Goal: Task Accomplishment & Management: Manage account settings

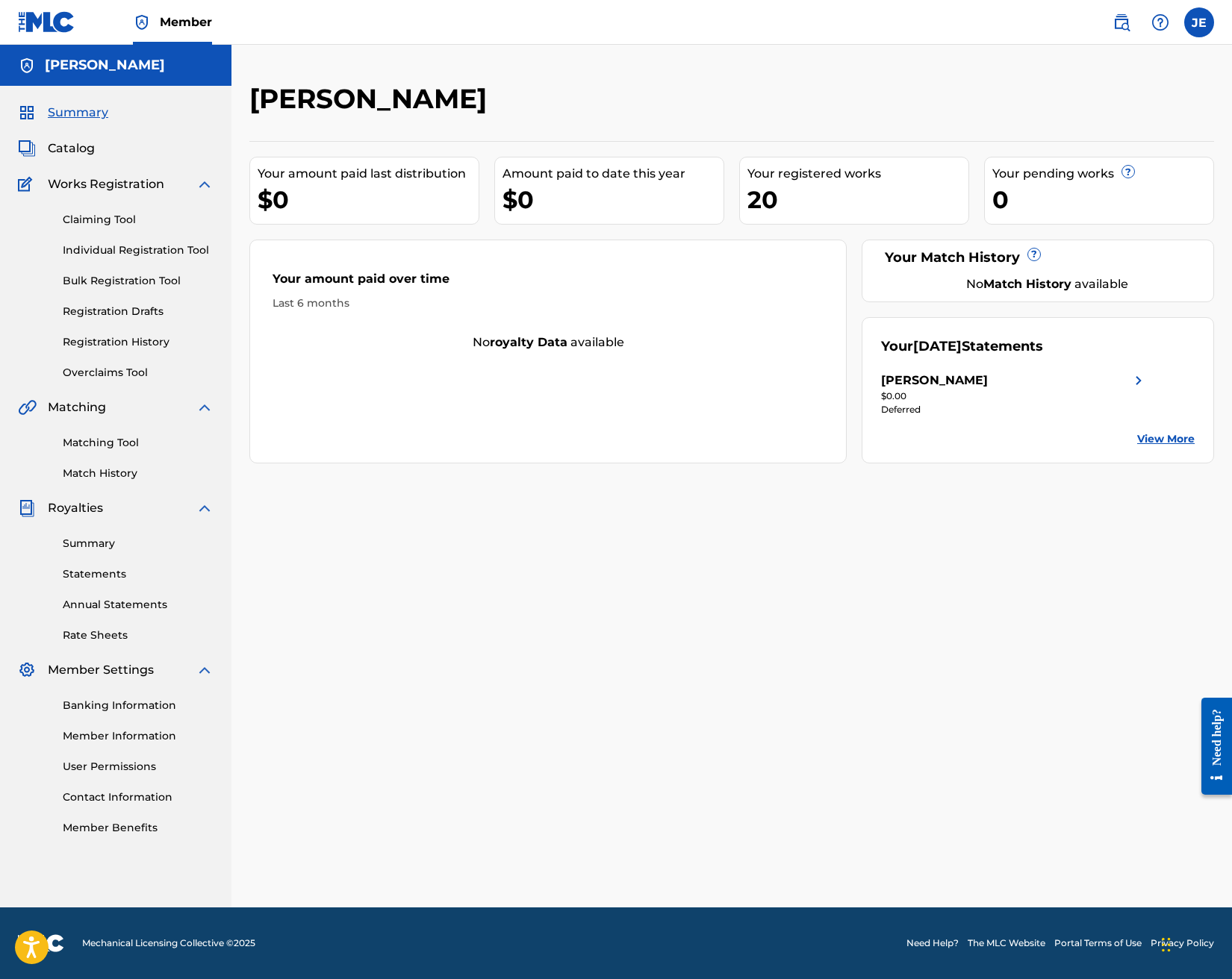
click at [70, 147] on span "Catalog" at bounding box center [71, 148] width 47 height 18
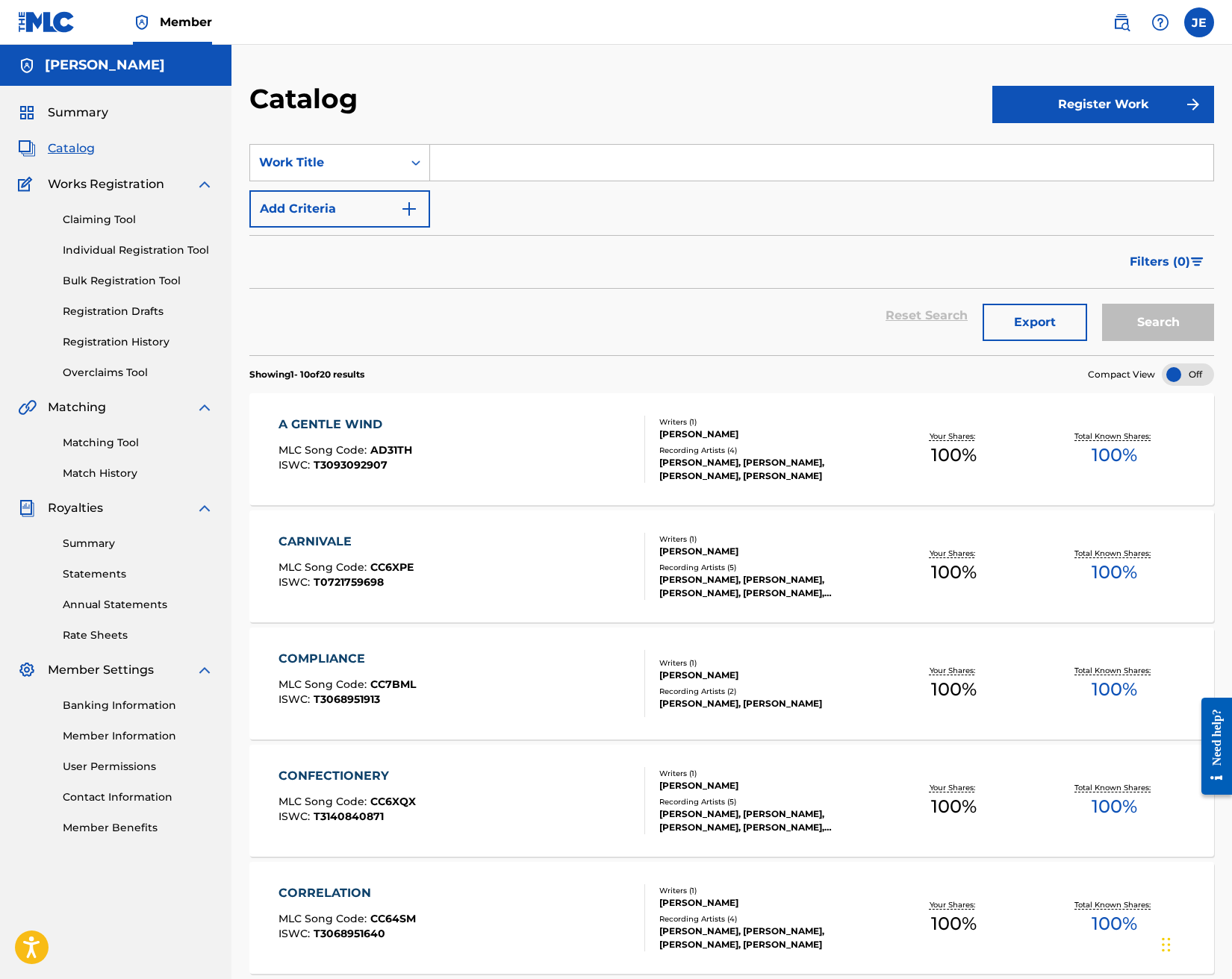
click at [1201, 29] on label at bounding box center [1199, 23] width 30 height 30
click at [1199, 23] on input "JE [PERSON_NAME] [PERSON_NAME][EMAIL_ADDRESS][DOMAIN_NAME] Notification Prefere…" at bounding box center [1199, 23] width 0 height 0
click at [1047, 185] on link "Profile" at bounding box center [1052, 186] width 30 height 13
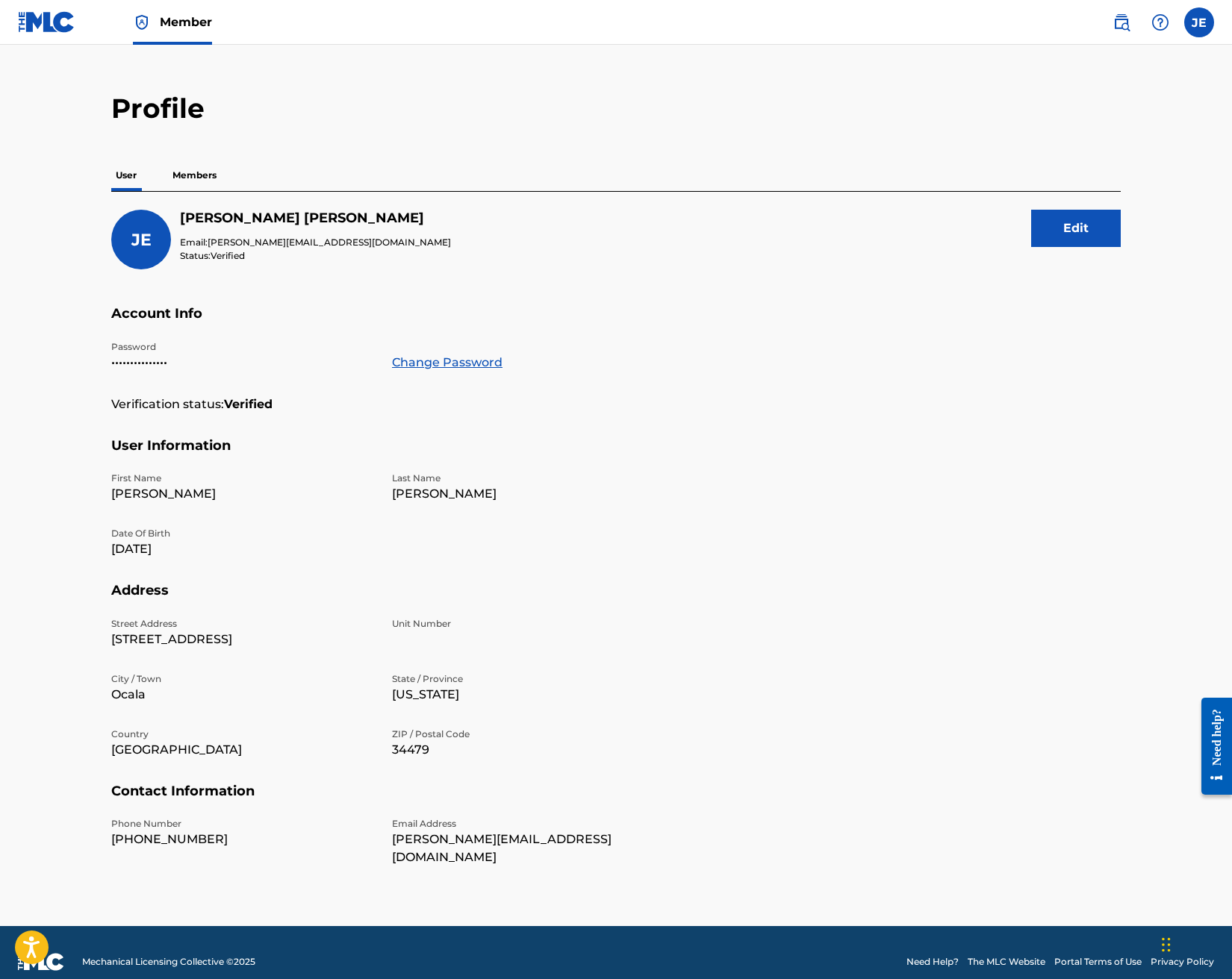
scroll to position [24, 0]
click at [445, 842] on p "[PERSON_NAME][EMAIL_ADDRESS][DOMAIN_NAME]" at bounding box center [523, 849] width 263 height 36
click at [631, 771] on div "Street Address [STREET_ADDRESS][US_STATE] ZIP / Postal Code 34479" at bounding box center [382, 700] width 543 height 166
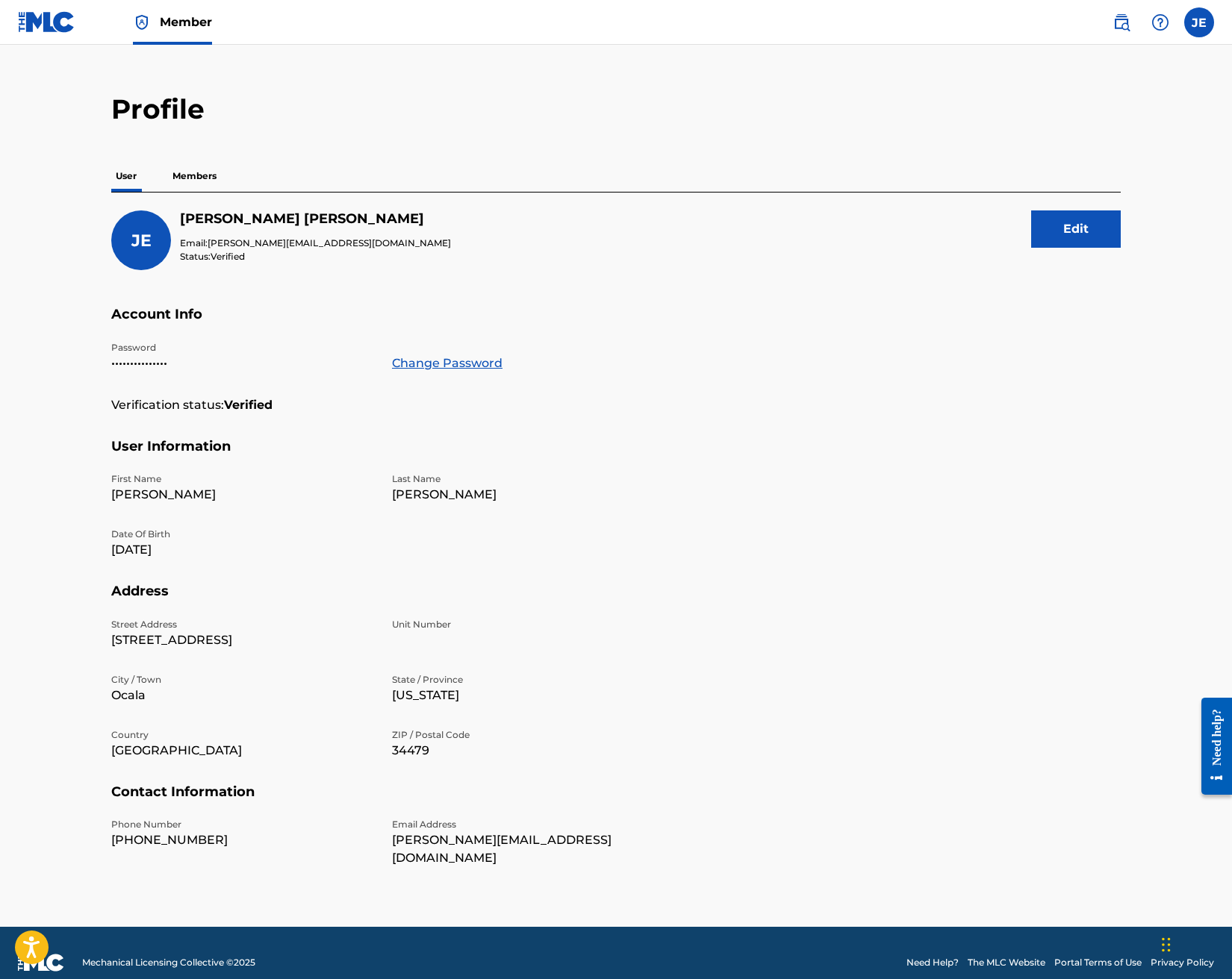
click at [1094, 243] on button "Edit" at bounding box center [1075, 228] width 89 height 38
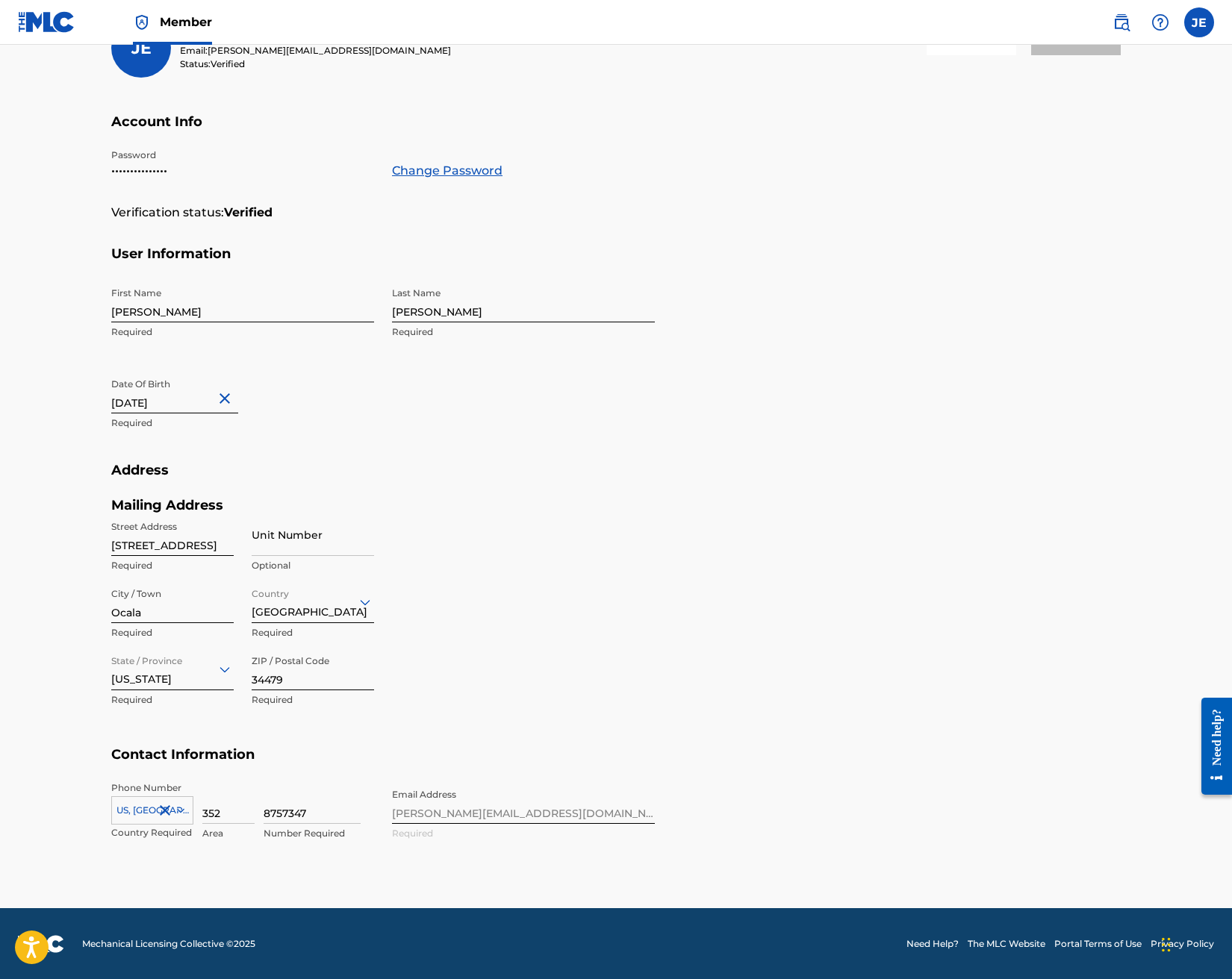
scroll to position [215, 0]
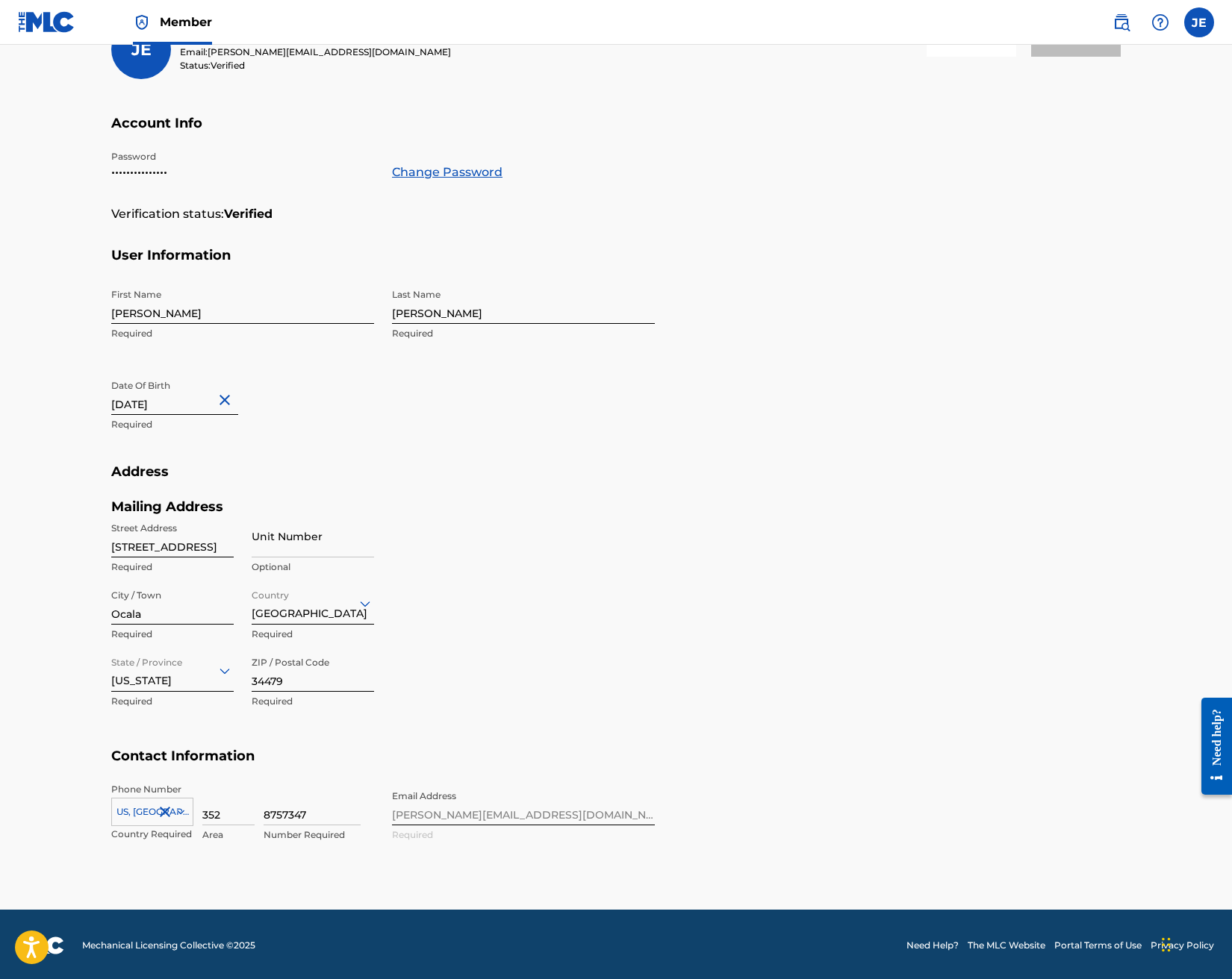
click at [520, 807] on div "Phone Number [GEOGRAPHIC_DATA], [GEOGRAPHIC_DATA] +1 Country Required 352 Area …" at bounding box center [382, 828] width 543 height 91
click at [481, 812] on div "Phone Number [GEOGRAPHIC_DATA], [GEOGRAPHIC_DATA] +1 Country Required 352 Area …" at bounding box center [382, 828] width 543 height 91
drag, startPoint x: 482, startPoint y: 813, endPoint x: 533, endPoint y: 785, distance: 58.2
click at [482, 813] on div "Phone Number [GEOGRAPHIC_DATA], [GEOGRAPHIC_DATA] +1 Country Required 352 Area …" at bounding box center [382, 828] width 543 height 91
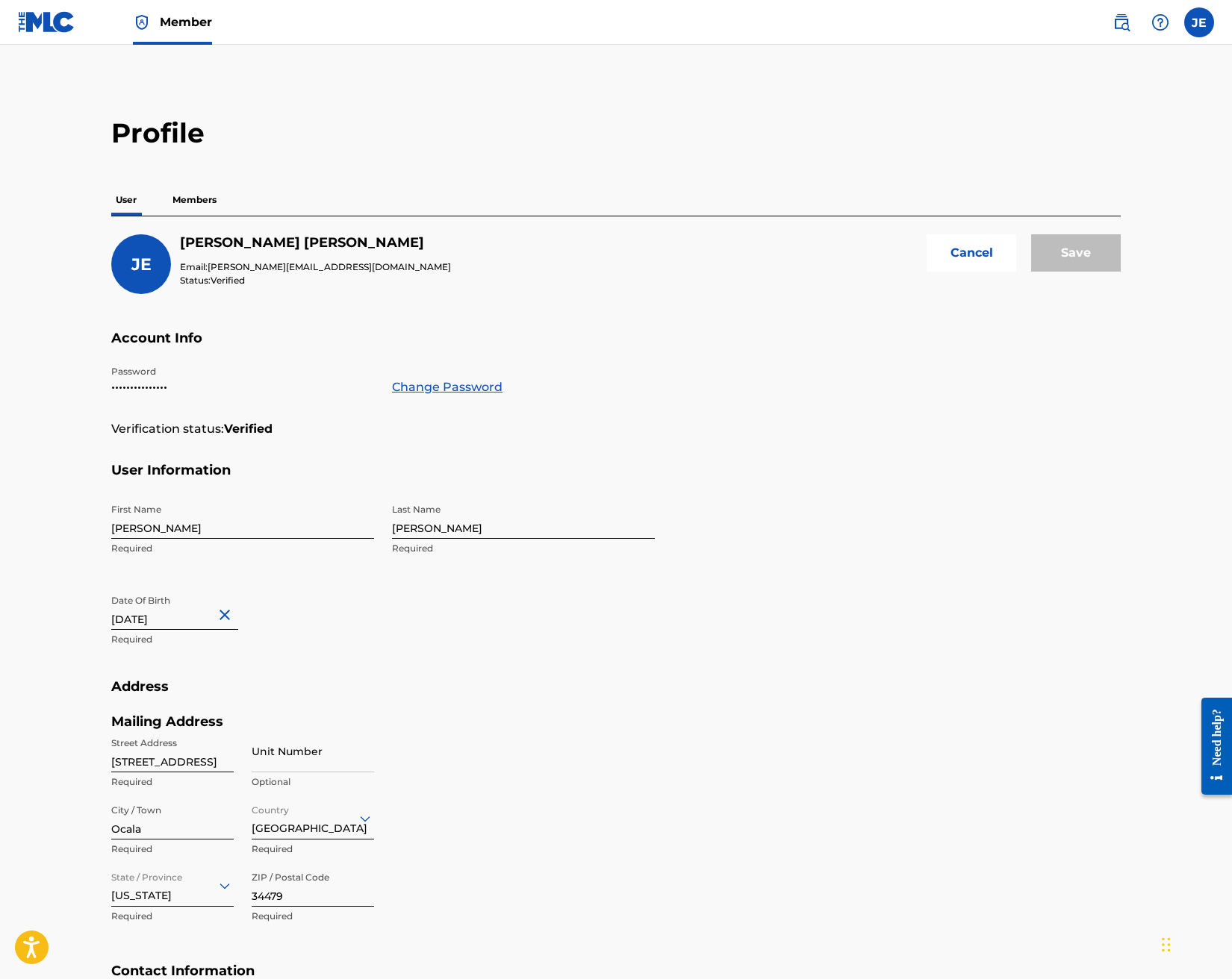
scroll to position [0, 1]
click at [990, 252] on button "Cancel" at bounding box center [971, 253] width 89 height 38
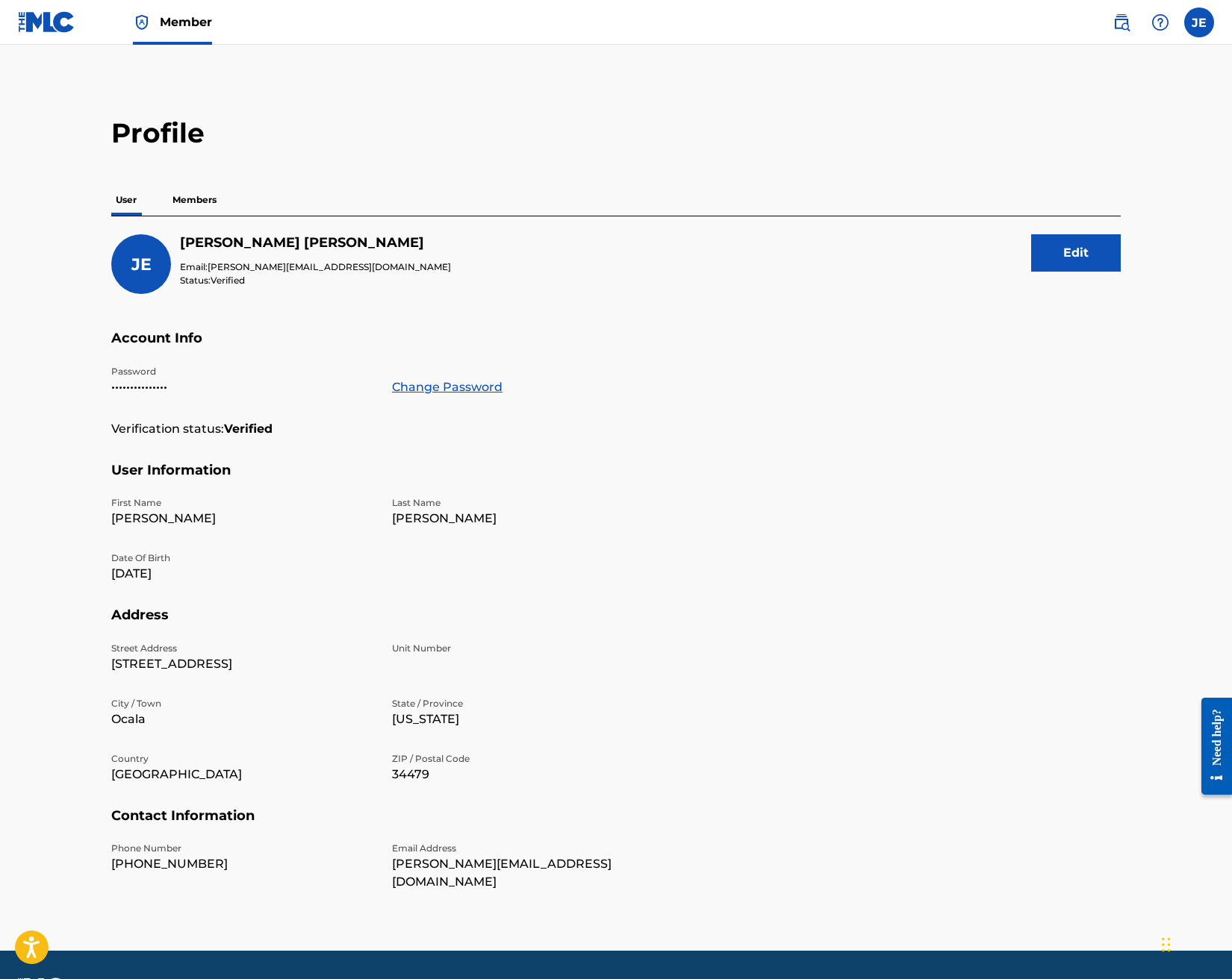
scroll to position [0, 0]
click at [1125, 22] on img at bounding box center [1120, 22] width 18 height 18
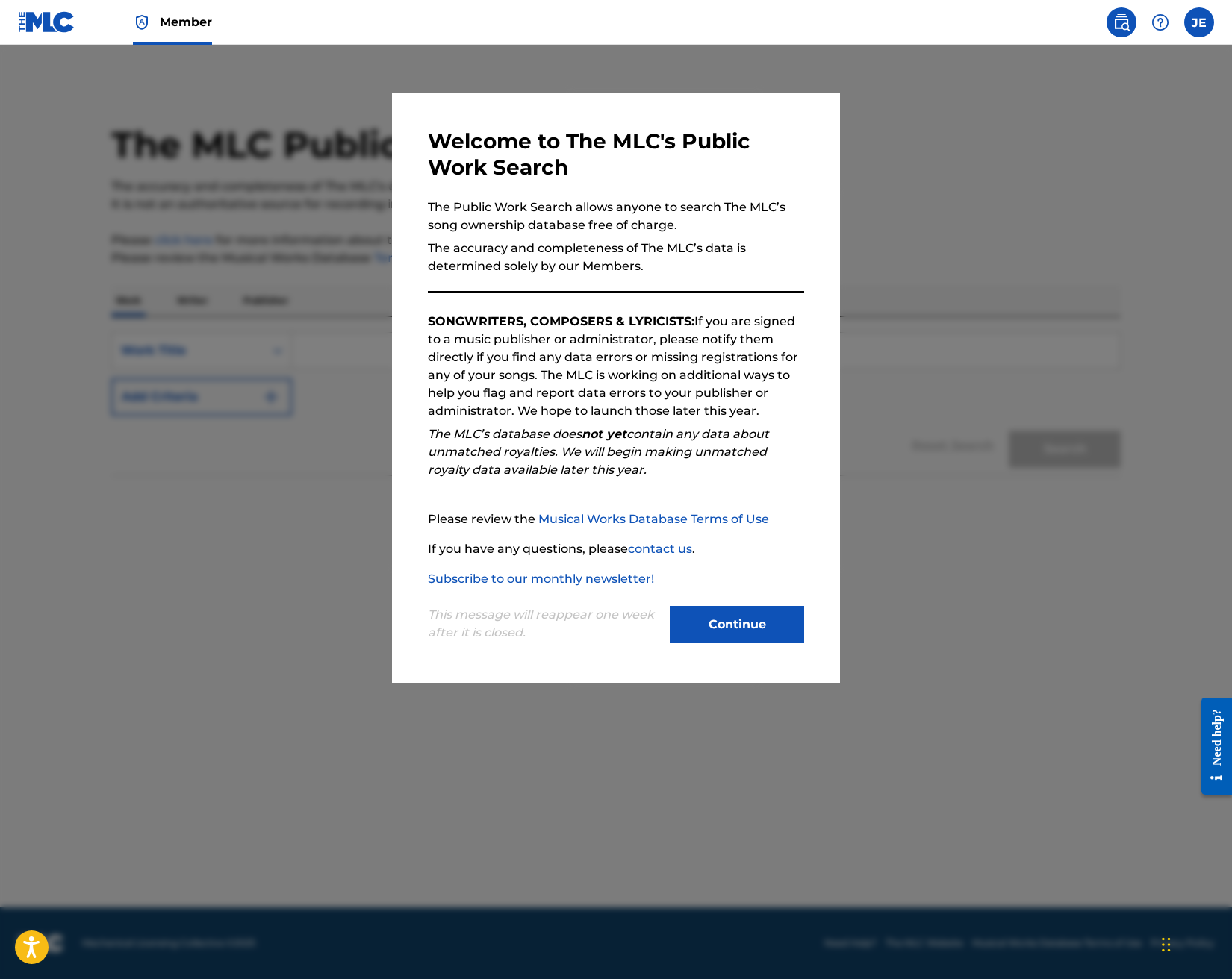
drag, startPoint x: 721, startPoint y: 621, endPoint x: 736, endPoint y: 618, distance: 15.3
click at [728, 620] on button "Continue" at bounding box center [737, 625] width 134 height 38
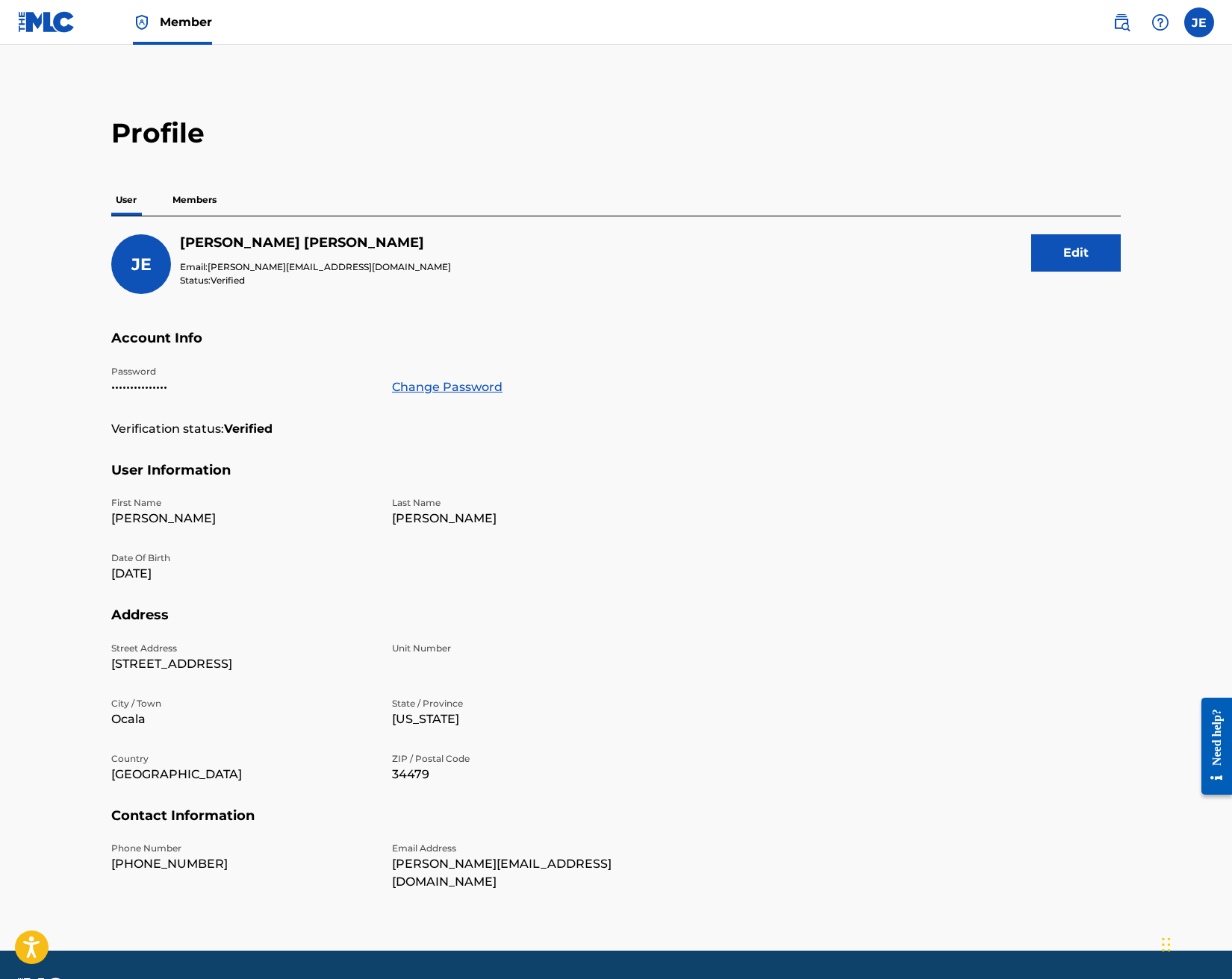
click at [1210, 22] on label at bounding box center [1199, 23] width 30 height 30
click at [1199, 23] on input "JE [PERSON_NAME] [PERSON_NAME][EMAIL_ADDRESS][DOMAIN_NAME] Notification Prefere…" at bounding box center [1199, 23] width 0 height 0
click at [1123, 103] on p "[PERSON_NAME][EMAIL_ADDRESS][DOMAIN_NAME]" at bounding box center [1147, 103] width 113 height 13
click at [1199, 23] on input "JE [PERSON_NAME] [PERSON_NAME][EMAIL_ADDRESS][DOMAIN_NAME] Notification Prefere…" at bounding box center [1199, 23] width 0 height 0
click at [1064, 158] on link "Notification Preferences" at bounding box center [1092, 160] width 110 height 13
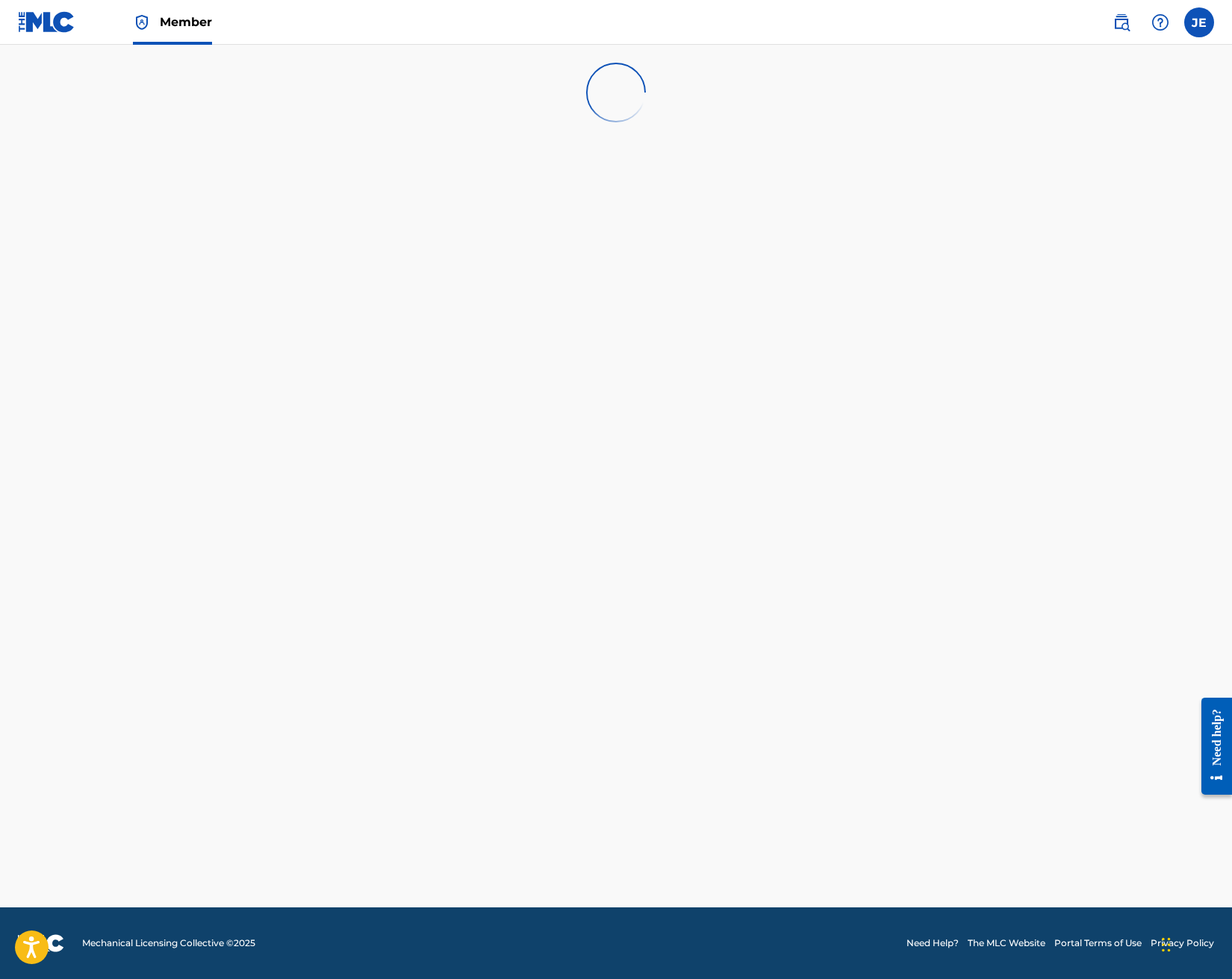
click at [1208, 18] on label at bounding box center [1199, 23] width 30 height 30
click at [1199, 23] on input "JE [PERSON_NAME] [PERSON_NAME][EMAIL_ADDRESS][DOMAIN_NAME] Notification Prefere…" at bounding box center [1199, 23] width 0 height 0
click at [1060, 188] on link "Profile" at bounding box center [1052, 186] width 30 height 13
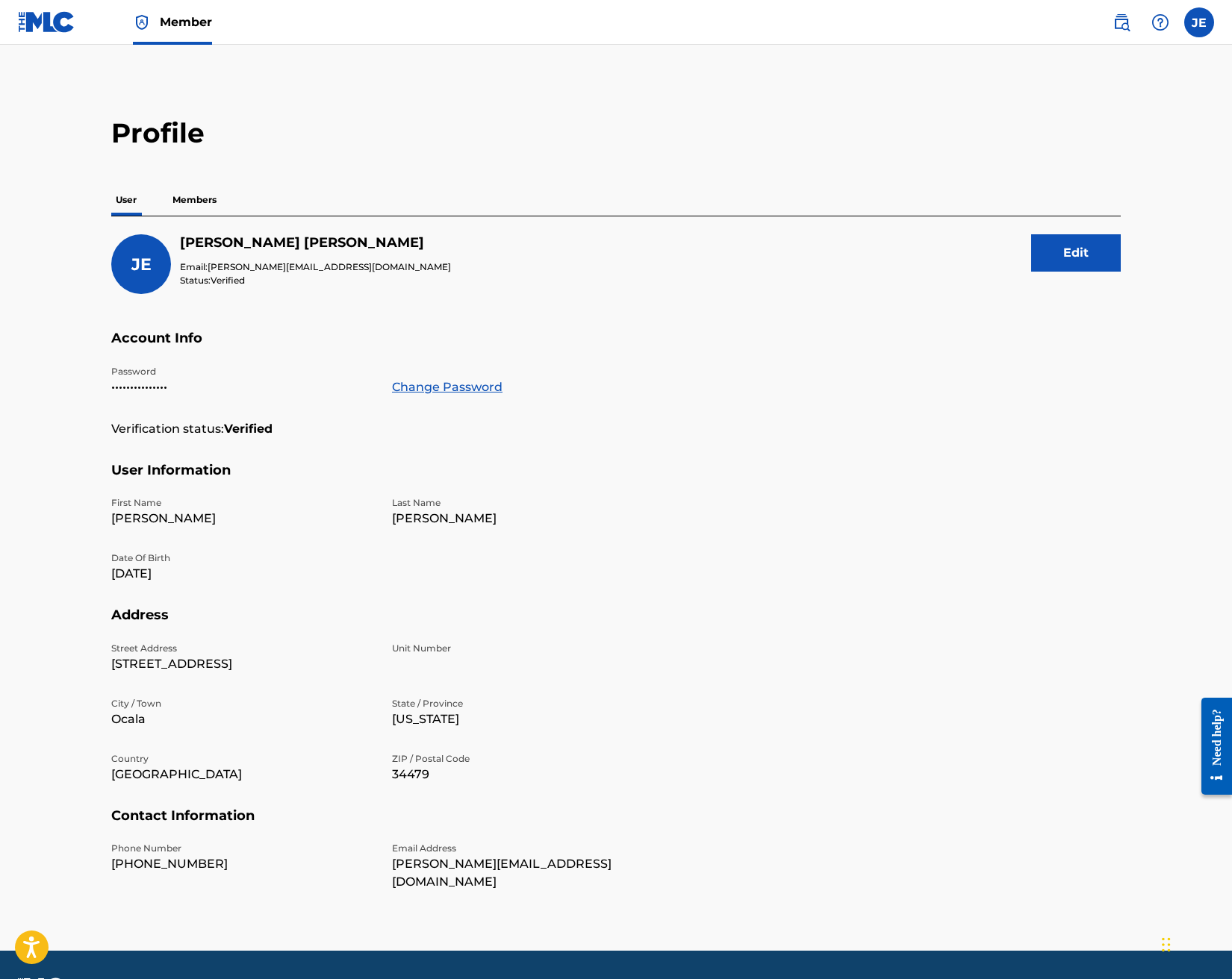
click at [184, 24] on span "Member" at bounding box center [186, 22] width 53 height 18
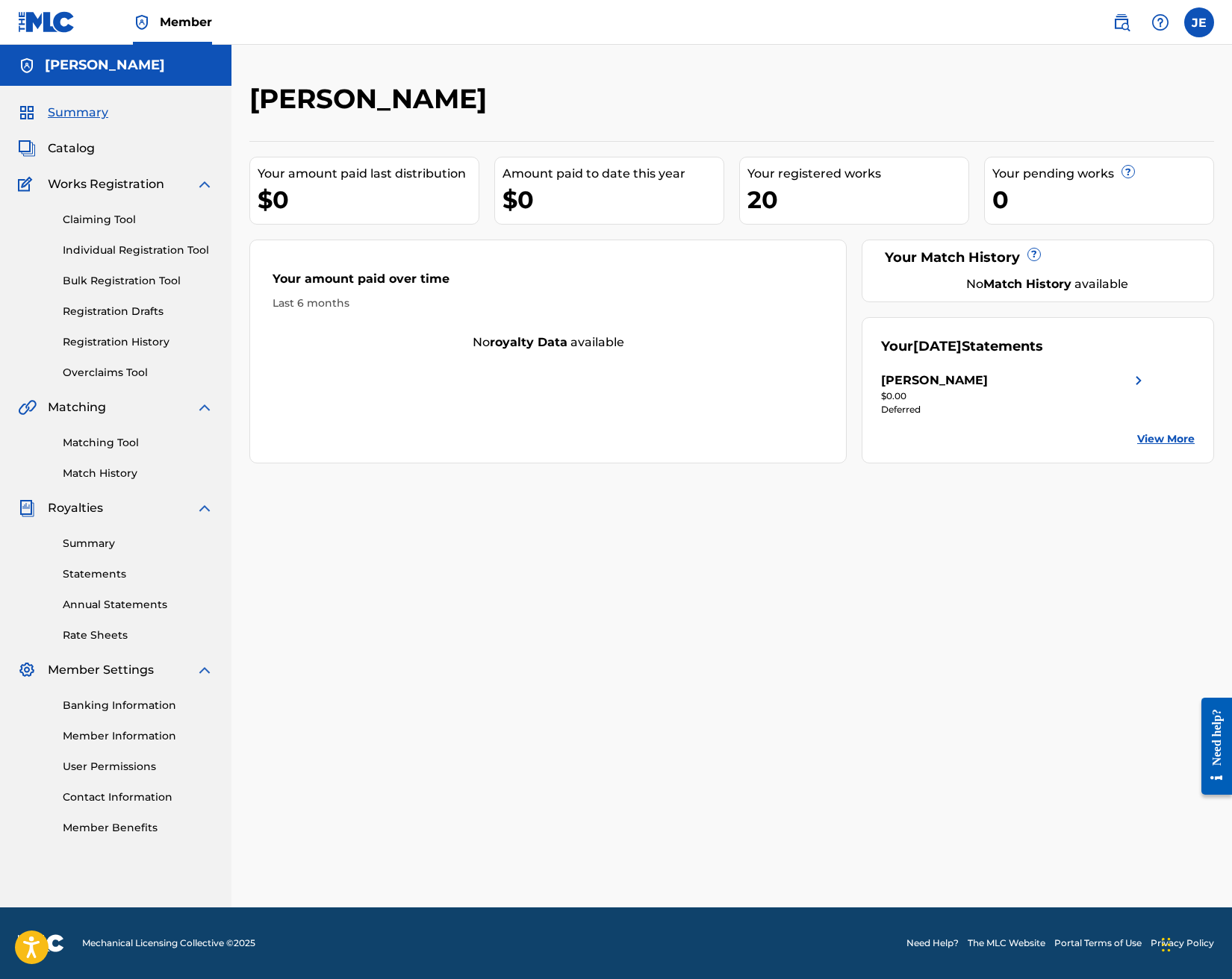
click at [88, 119] on span "Summary" at bounding box center [78, 112] width 60 height 18
click at [117, 478] on link "Match History" at bounding box center [138, 473] width 151 height 16
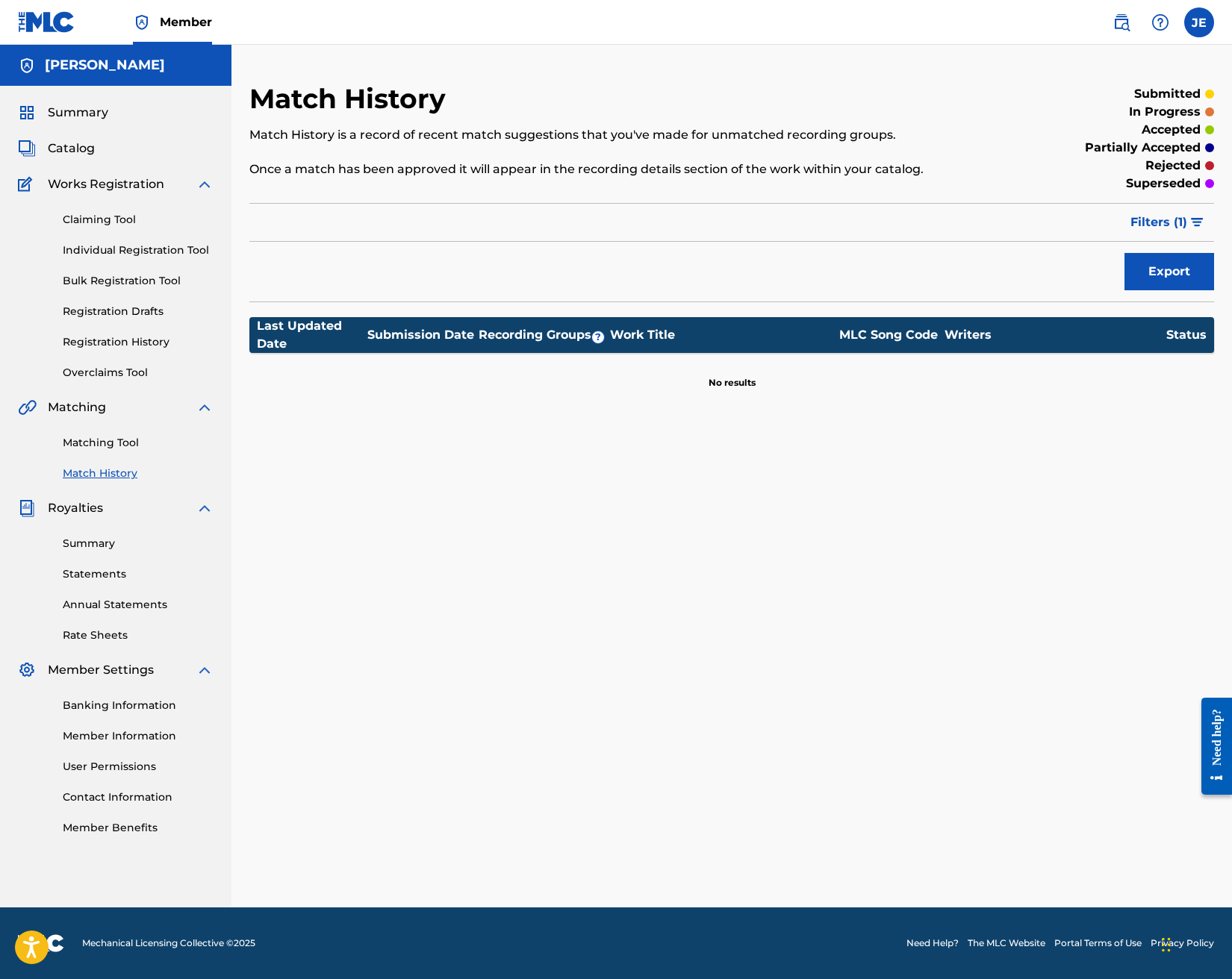
click at [98, 542] on link "Summary" at bounding box center [138, 544] width 151 height 16
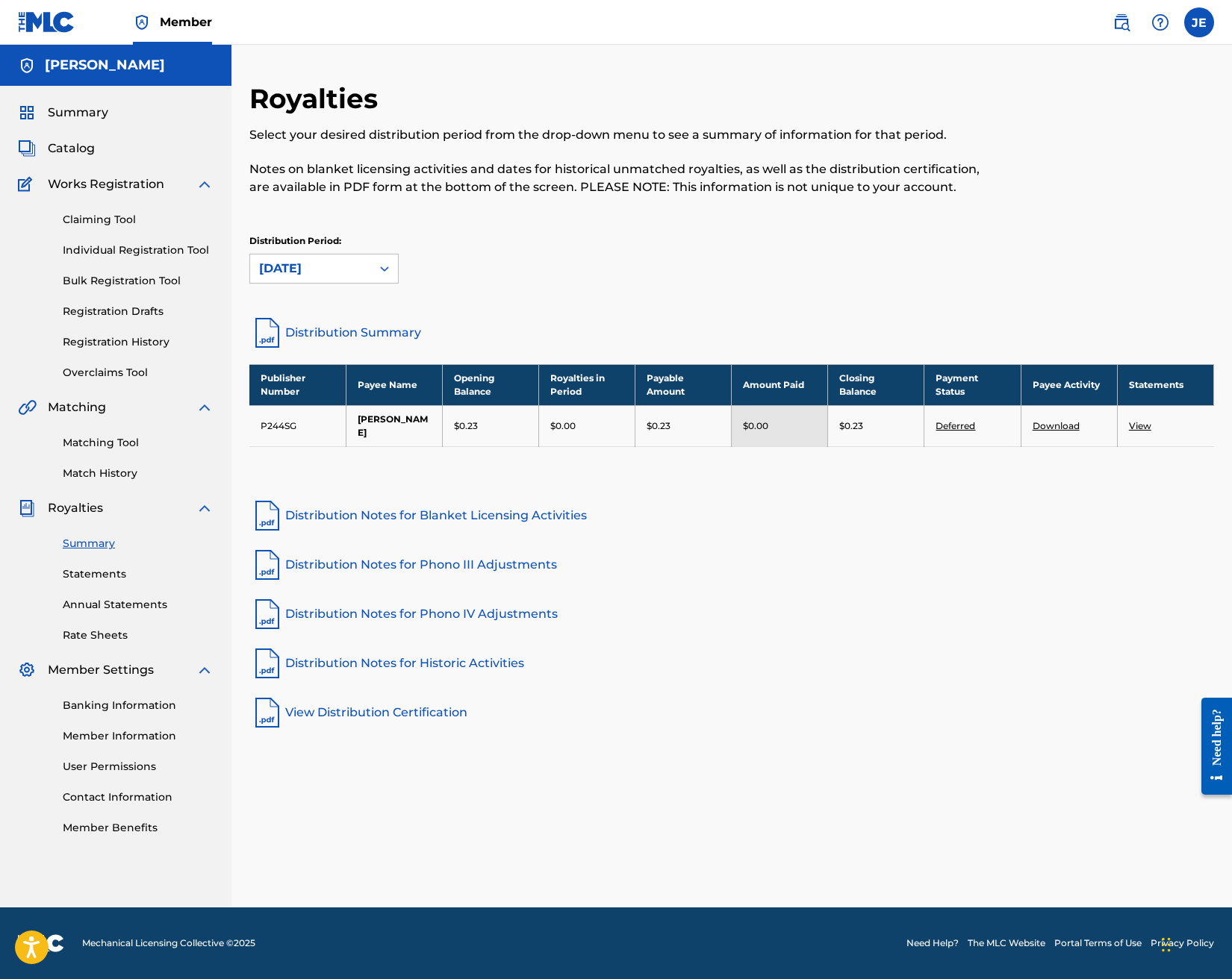
click at [101, 576] on link "Statements" at bounding box center [138, 574] width 151 height 16
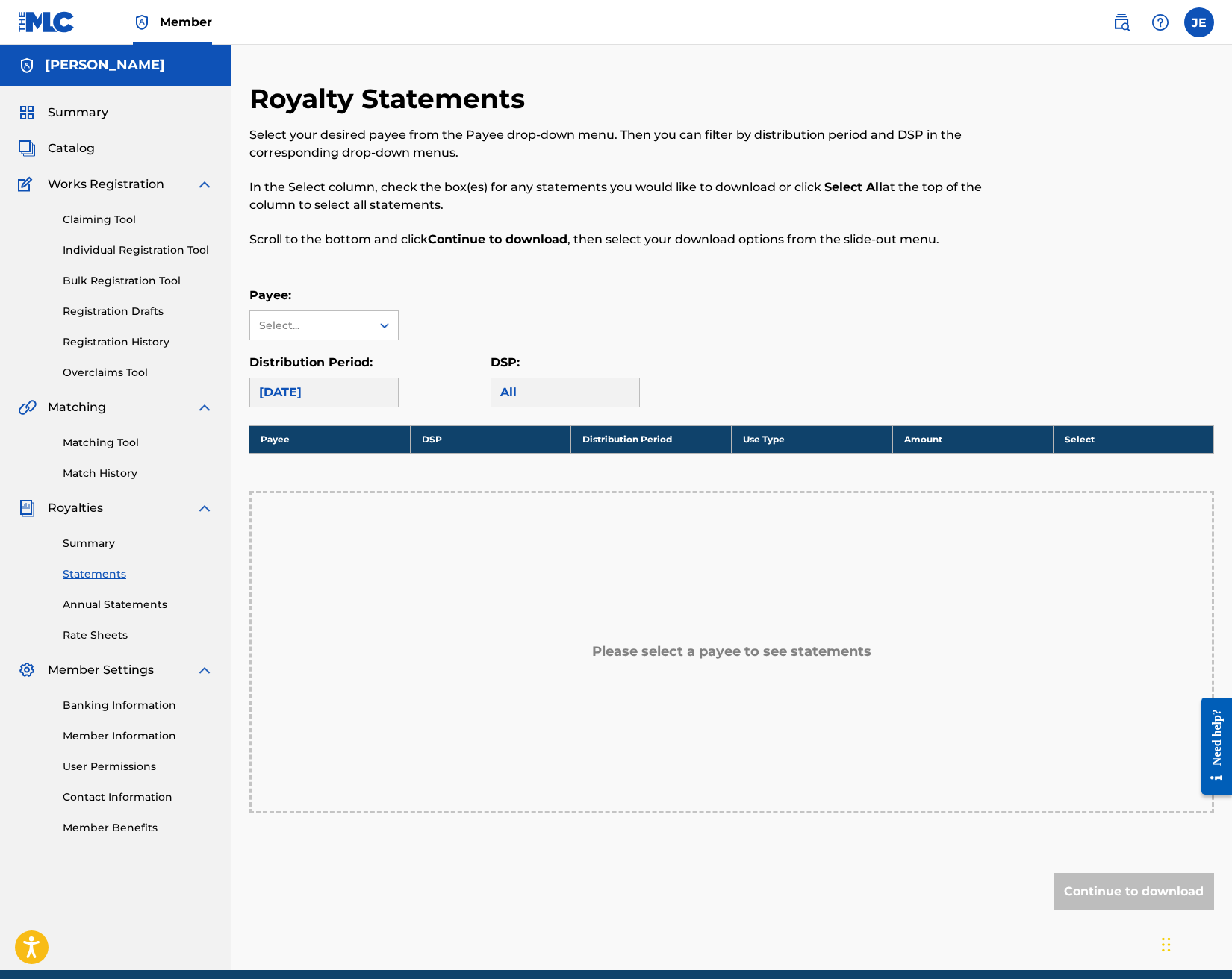
click at [111, 828] on link "Member Benefits" at bounding box center [138, 827] width 151 height 16
click at [143, 800] on link "Contact Information" at bounding box center [138, 797] width 151 height 16
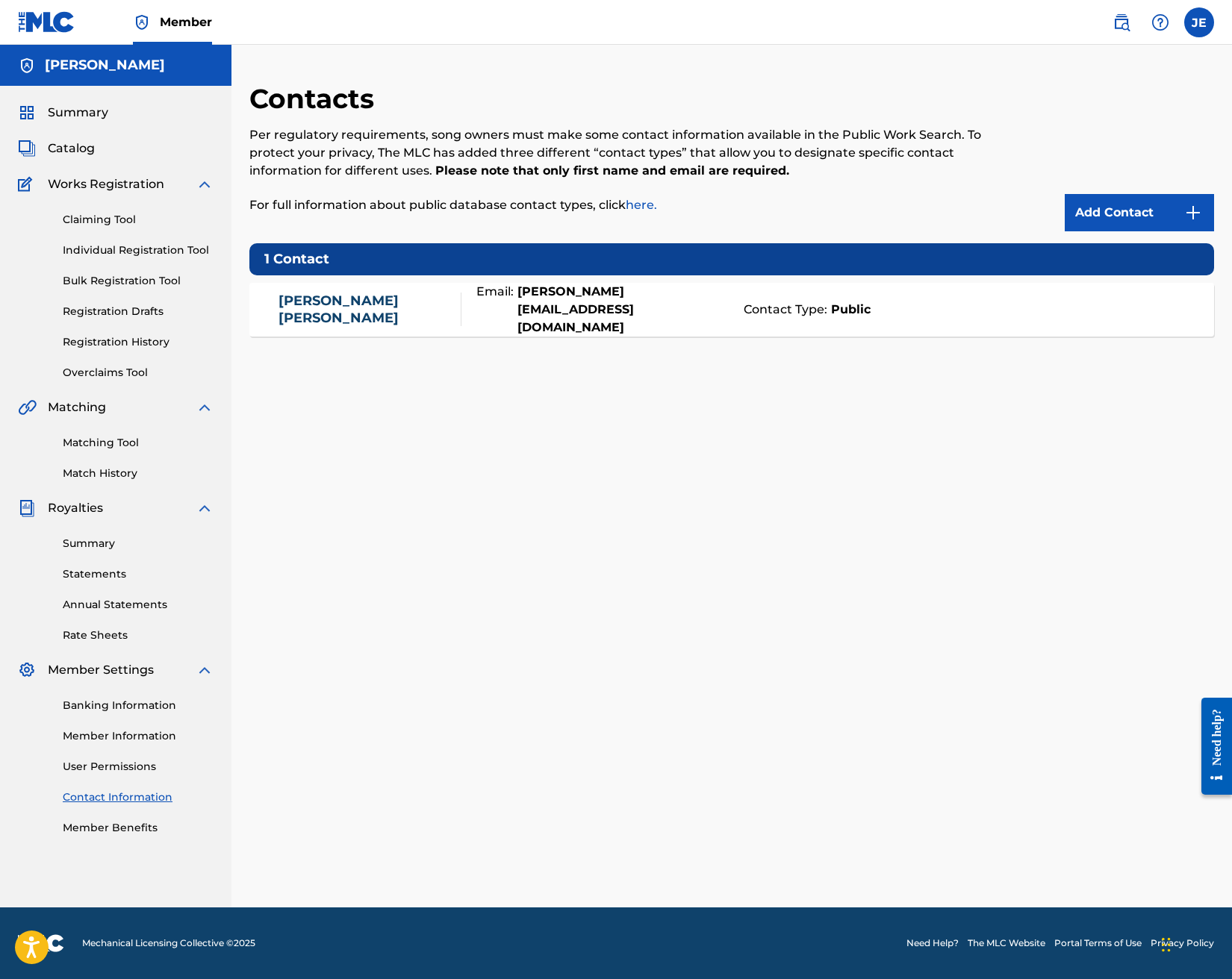
click at [344, 302] on link "[PERSON_NAME]" at bounding box center [365, 309] width 174 height 33
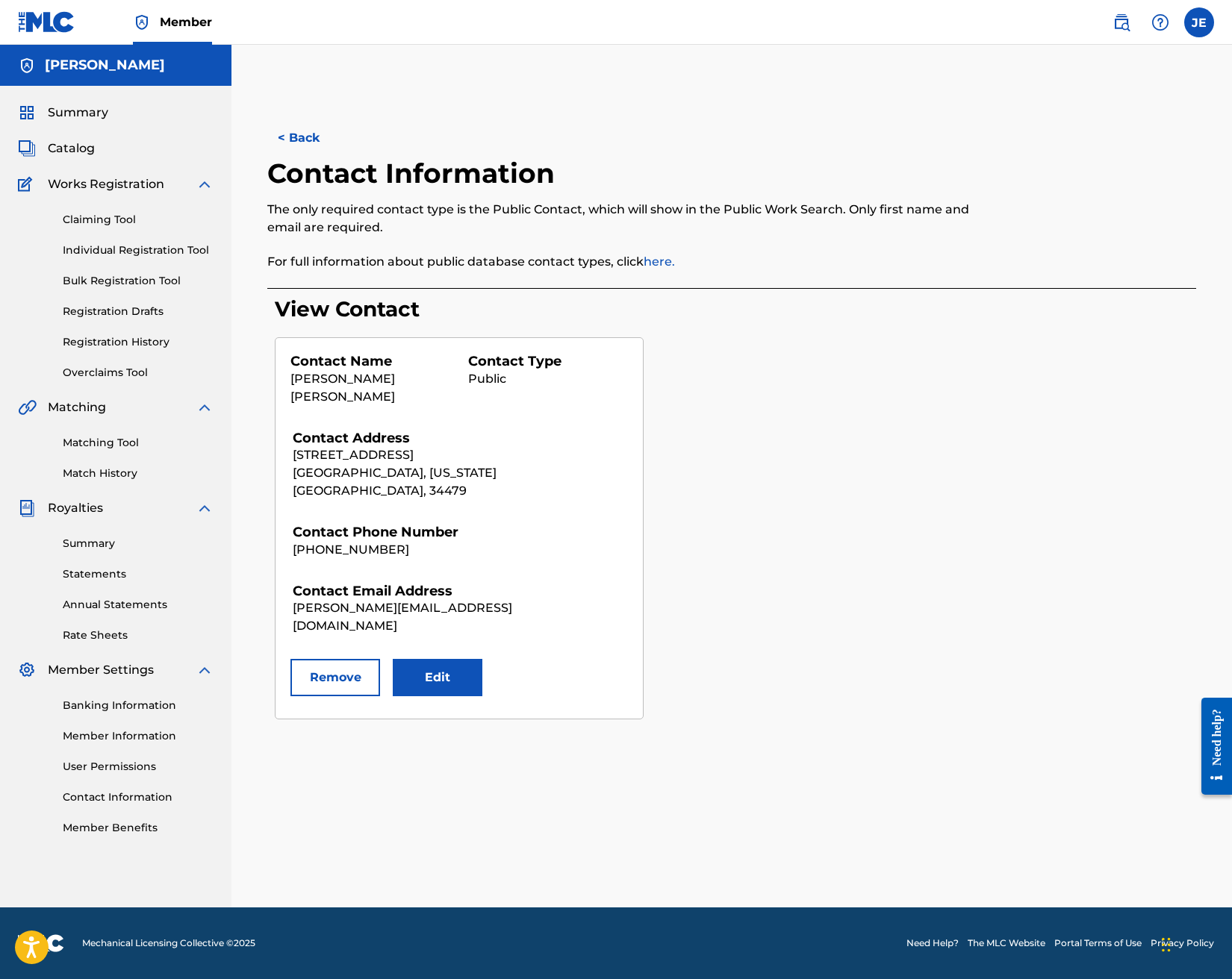
click at [444, 659] on button "Edit" at bounding box center [437, 677] width 89 height 38
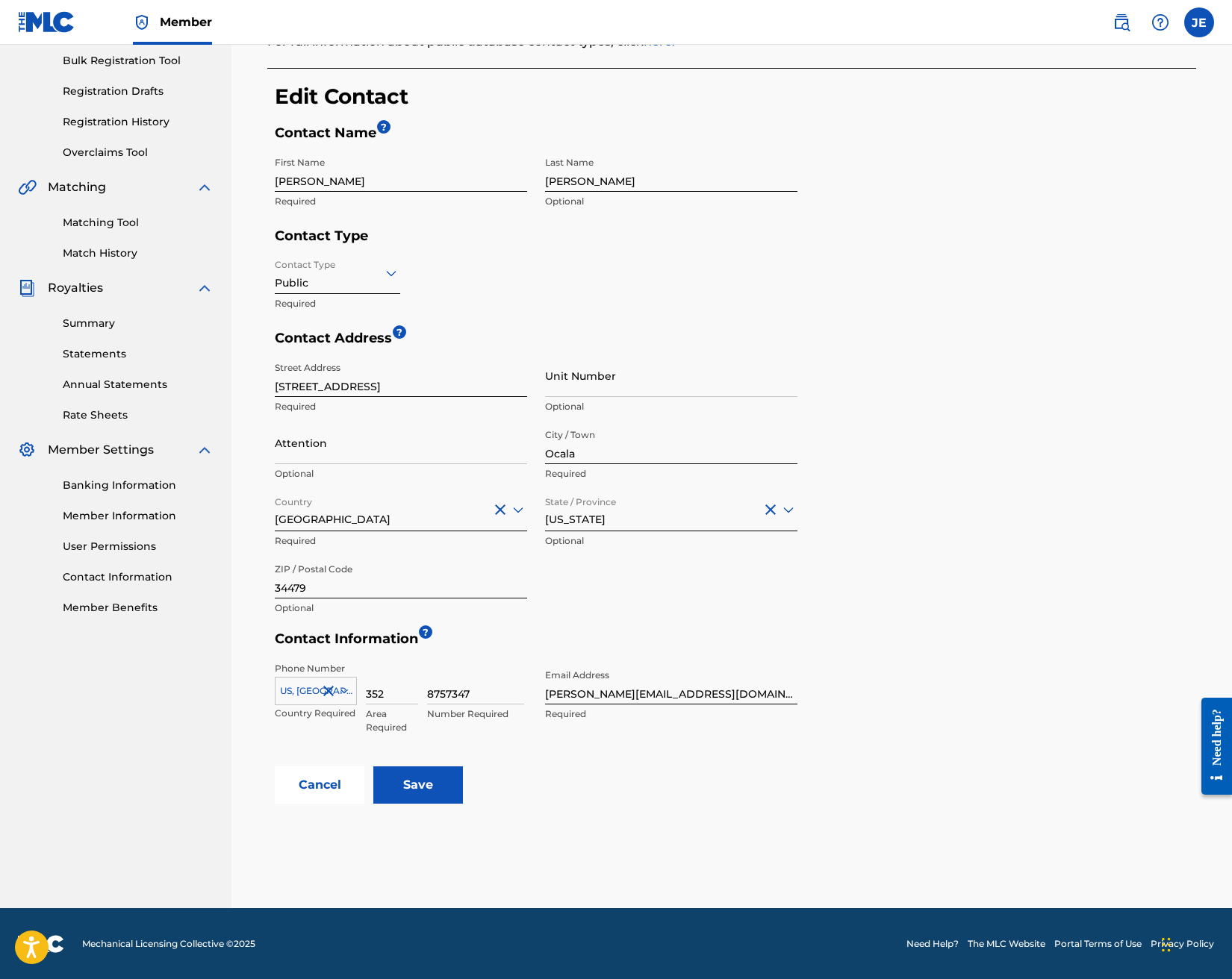
scroll to position [219, 0]
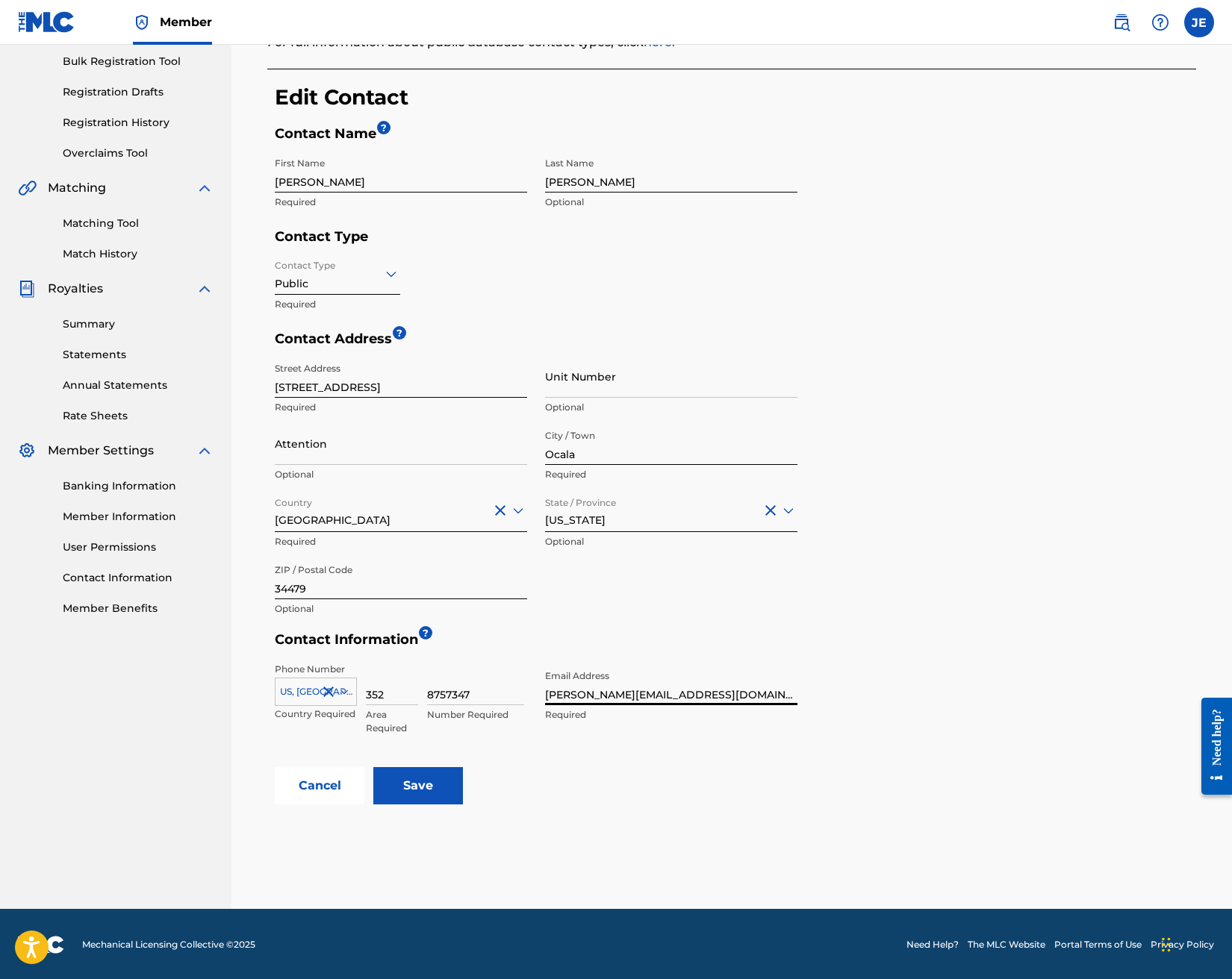
drag, startPoint x: 636, startPoint y: 695, endPoint x: 586, endPoint y: 696, distance: 50.0
click at [575, 695] on input "[PERSON_NAME][EMAIL_ADDRESS][DOMAIN_NAME]" at bounding box center [671, 684] width 252 height 43
type input "[PERSON_NAME][EMAIL_ADDRESS][DOMAIN_NAME]"
click at [411, 787] on input "Save" at bounding box center [417, 786] width 89 height 38
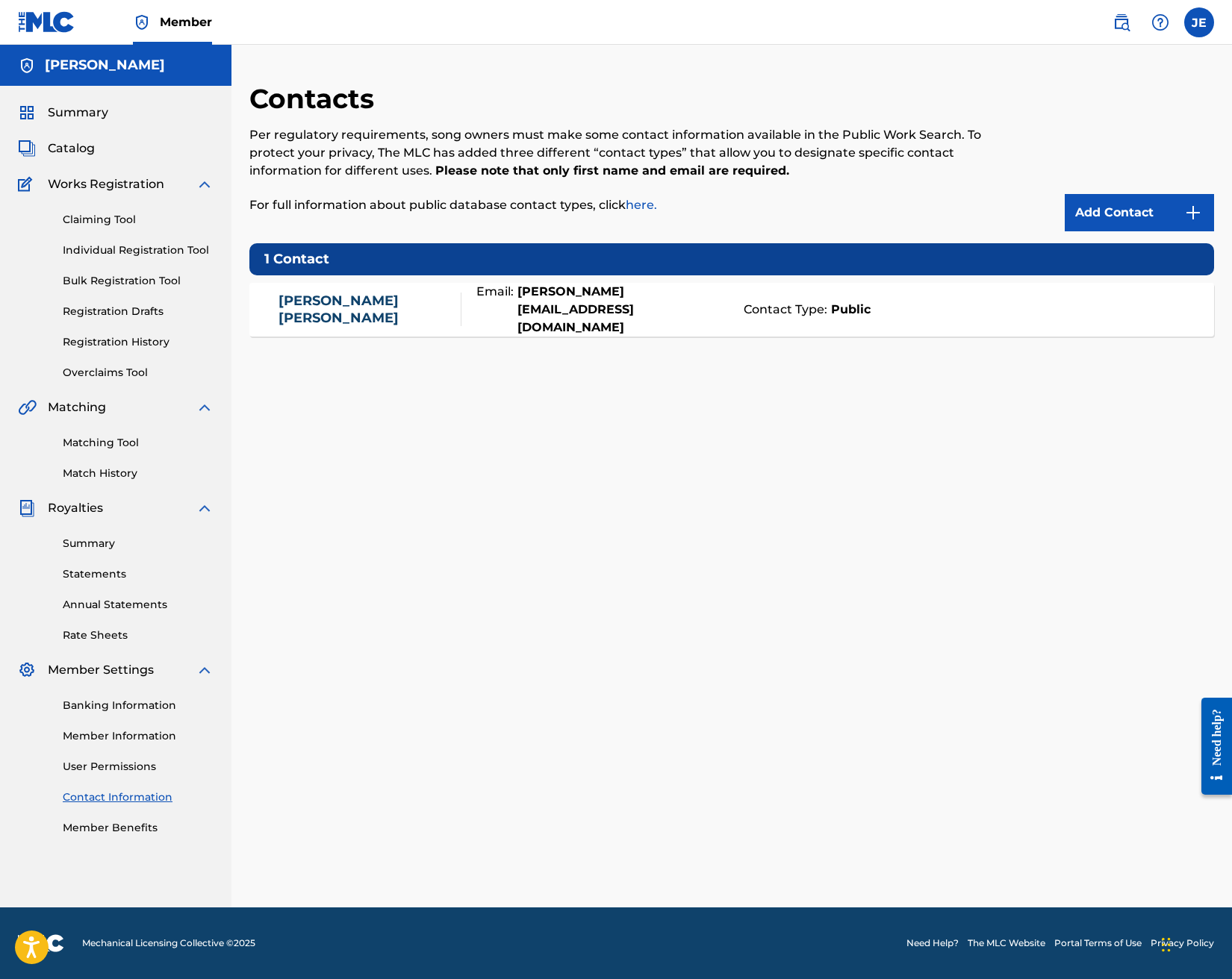
click at [1194, 18] on label at bounding box center [1199, 23] width 30 height 30
click at [1199, 23] on input "JE [PERSON_NAME] [PERSON_NAME][EMAIL_ADDRESS][DOMAIN_NAME] Notification Prefere…" at bounding box center [1199, 23] width 0 height 0
click at [676, 314] on div "Email: [PERSON_NAME][EMAIL_ADDRESS][DOMAIN_NAME]" at bounding box center [598, 309] width 274 height 53
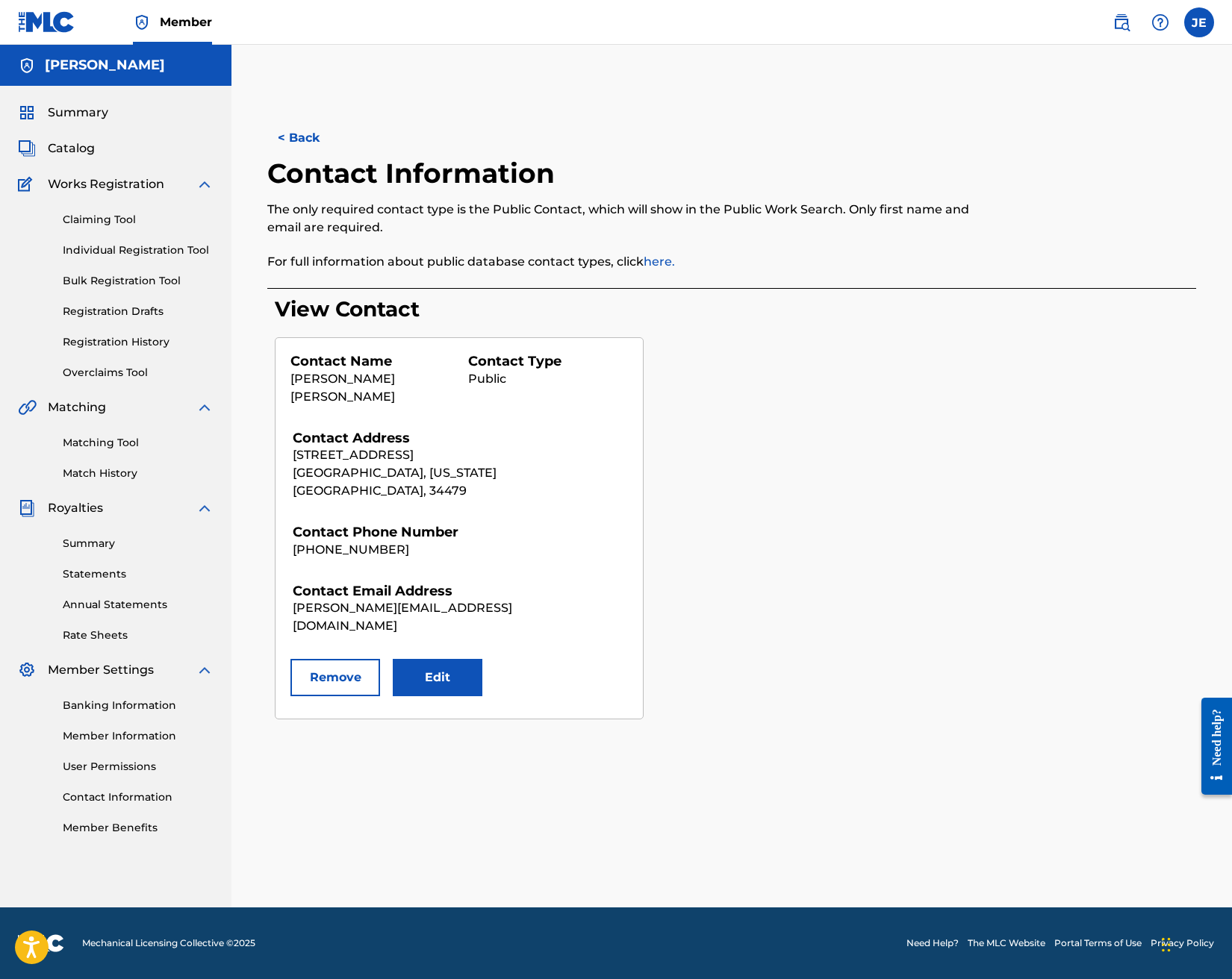
click at [717, 318] on h3 "View Contact" at bounding box center [735, 309] width 921 height 26
click at [302, 140] on button "< Back" at bounding box center [311, 138] width 89 height 38
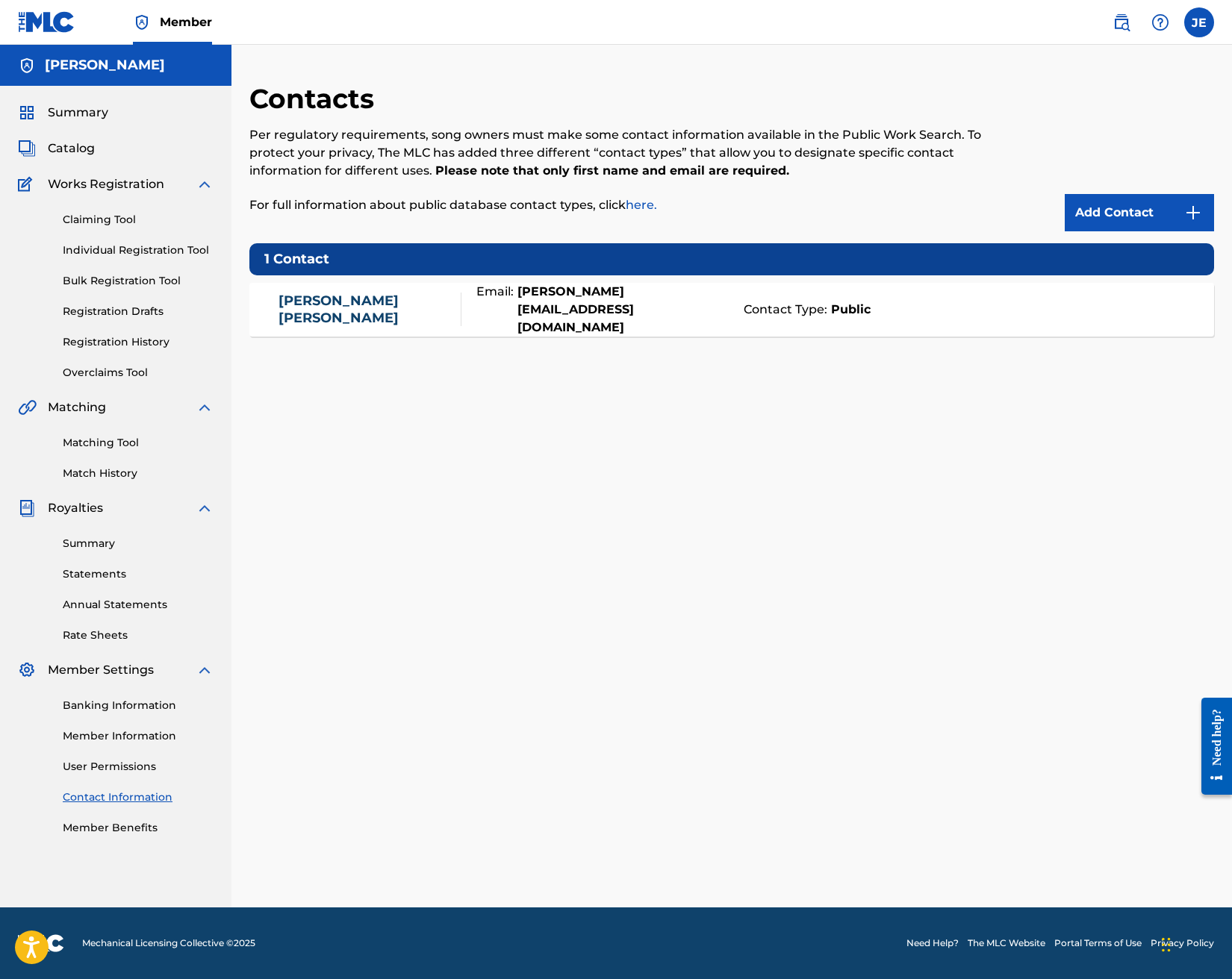
click at [66, 150] on span "Catalog" at bounding box center [71, 148] width 47 height 18
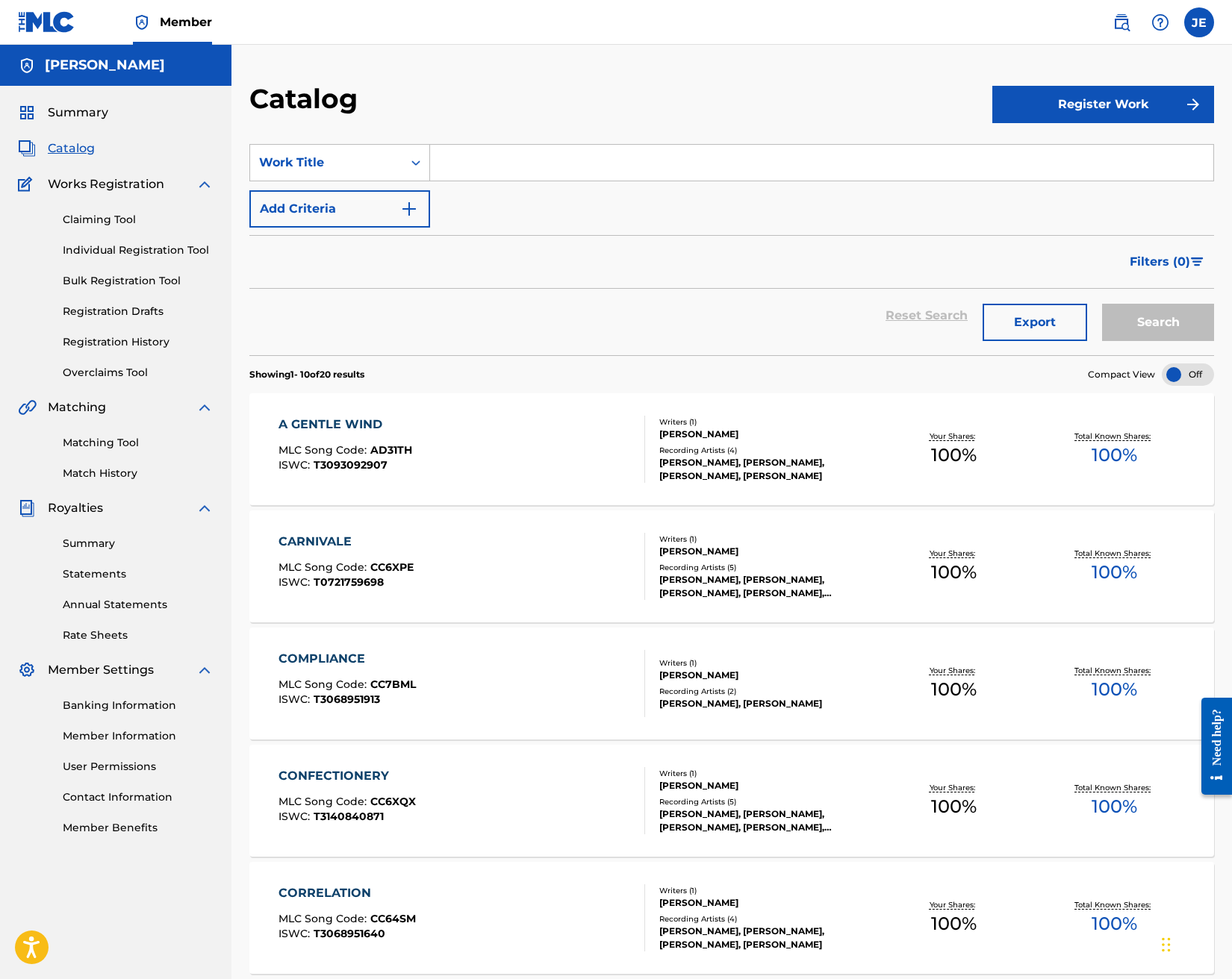
click at [359, 771] on div "CONFECTIONERY" at bounding box center [347, 776] width 138 height 18
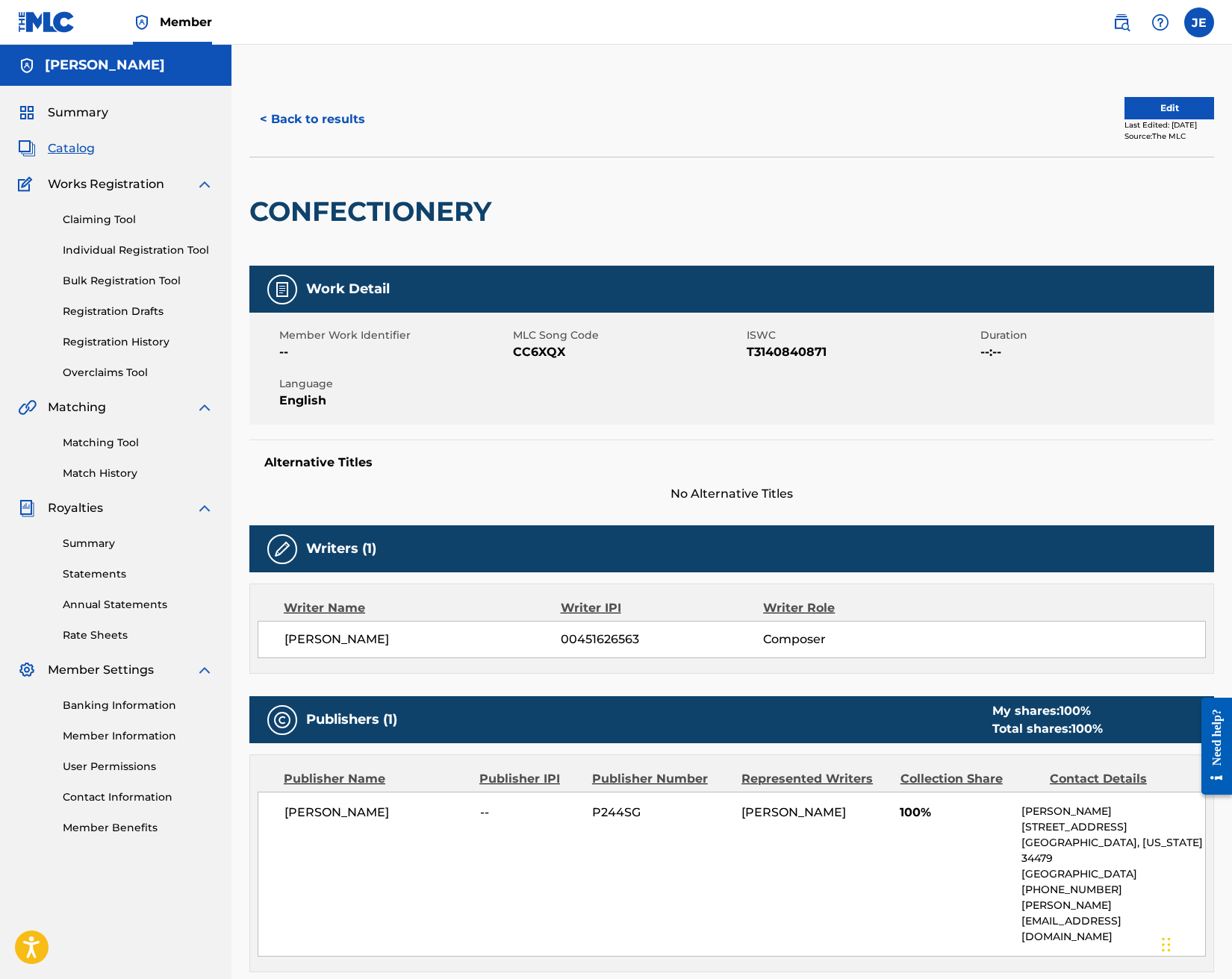
click at [1196, 27] on label at bounding box center [1199, 23] width 30 height 30
click at [1199, 23] on input "JE [PERSON_NAME] [PERSON_NAME][EMAIL_ADDRESS][DOMAIN_NAME] Notification Prefere…" at bounding box center [1199, 23] width 0 height 0
click at [1048, 213] on p "Log out" at bounding box center [1054, 211] width 35 height 13
click at [1199, 23] on input "JE [PERSON_NAME] [PERSON_NAME][EMAIL_ADDRESS][DOMAIN_NAME] Notification Prefere…" at bounding box center [1199, 23] width 0 height 0
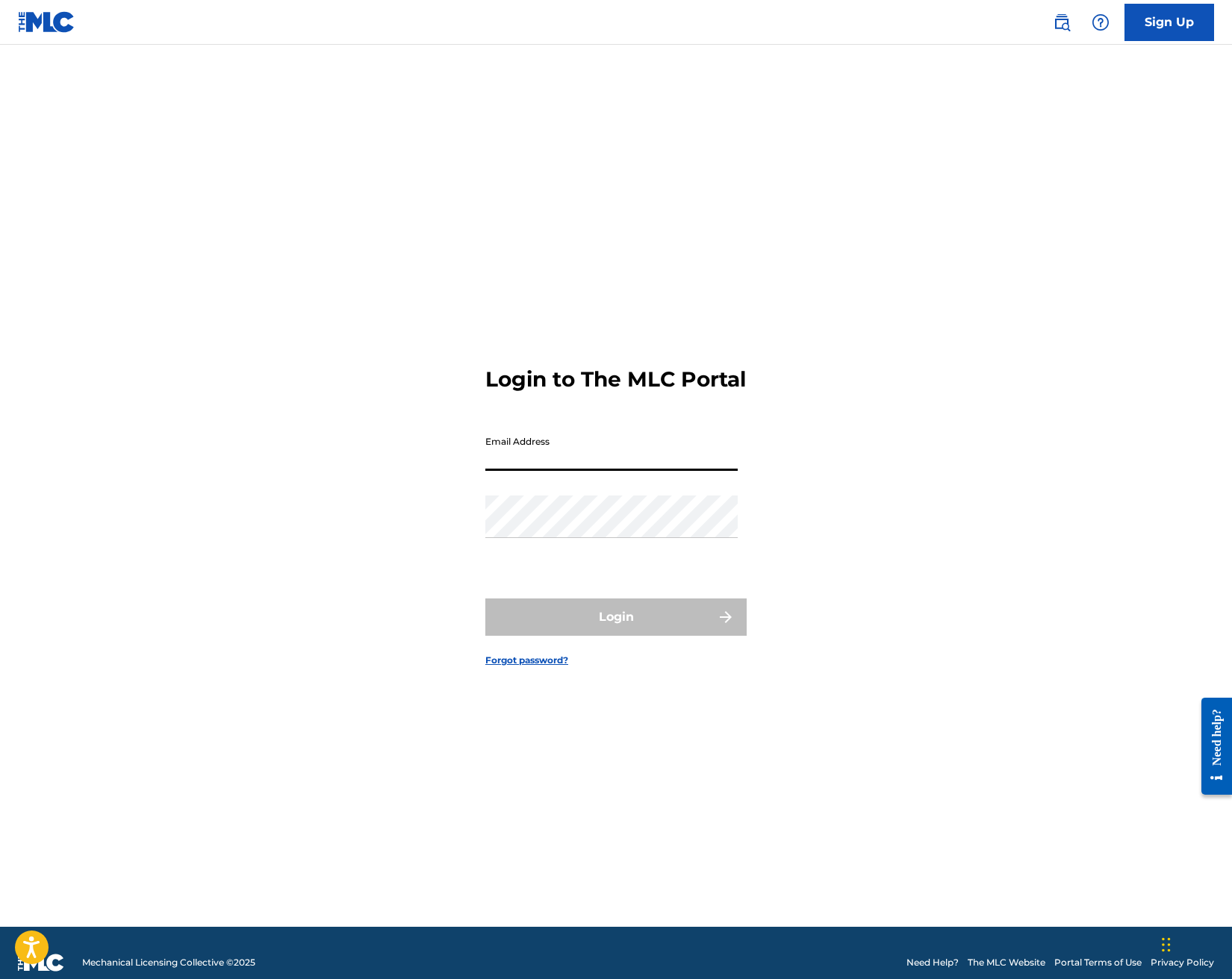
type input "[PERSON_NAME][EMAIL_ADDRESS][DOMAIN_NAME]"
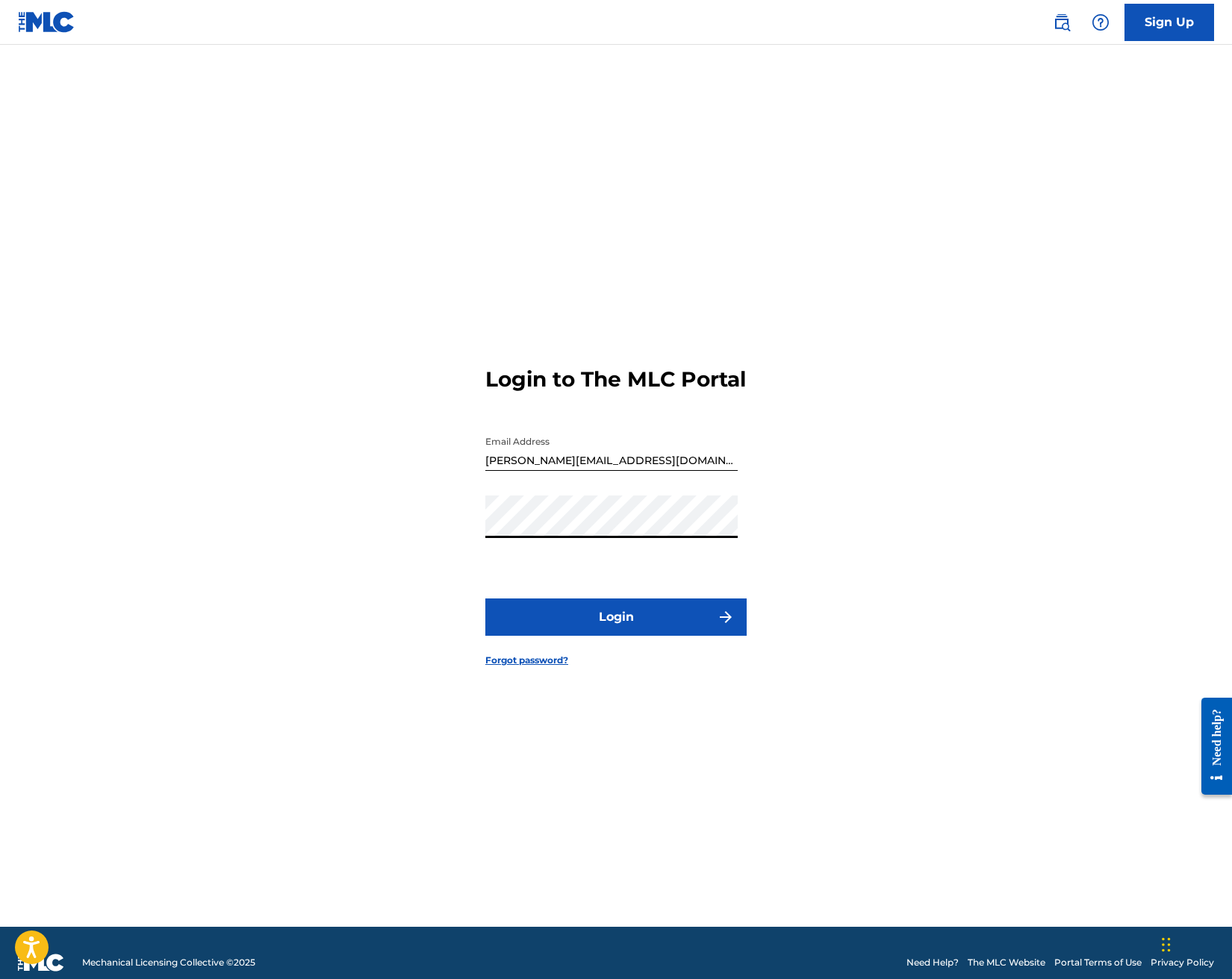
click at [621, 635] on button "Login" at bounding box center [616, 617] width 261 height 38
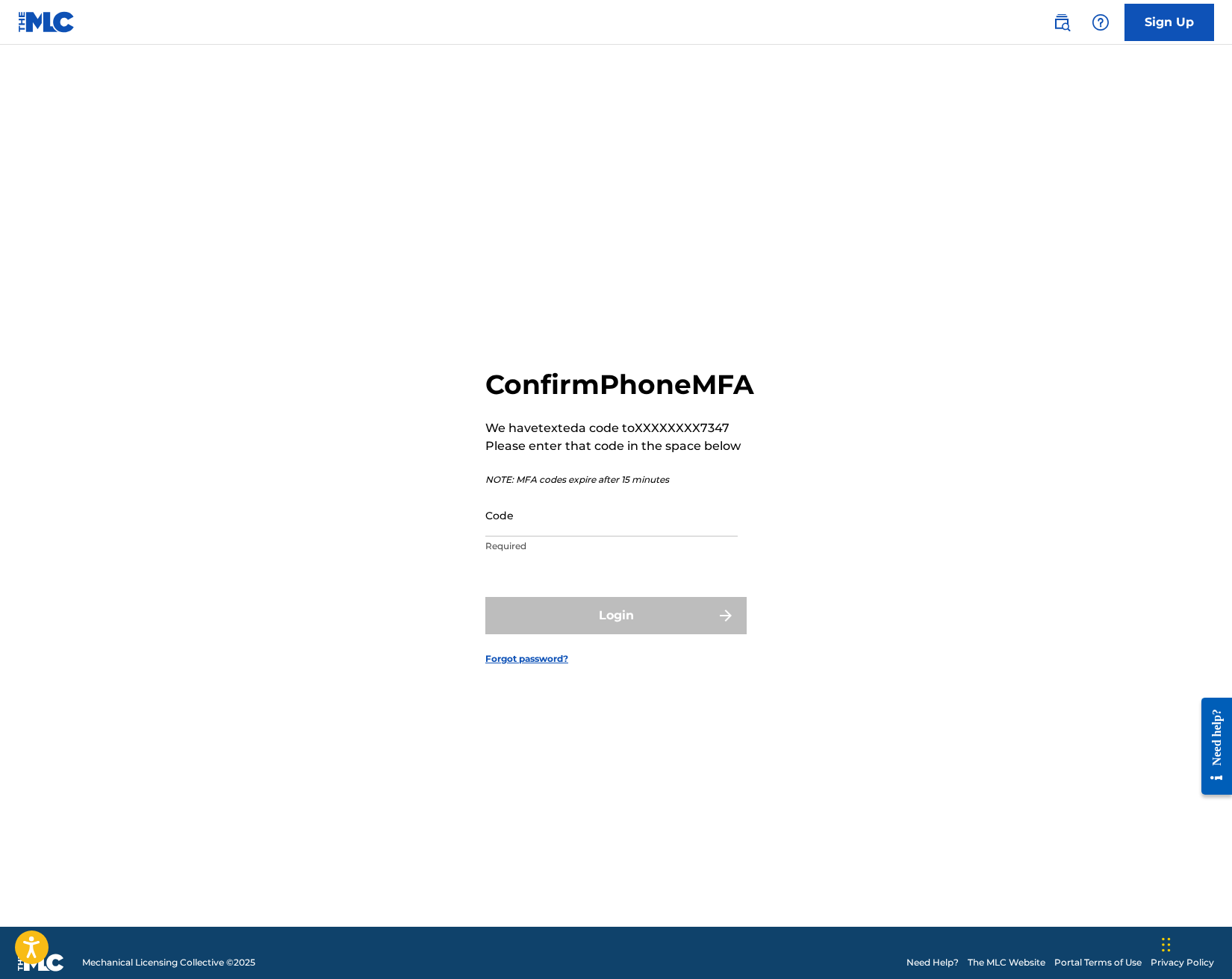
click at [642, 532] on input "Code" at bounding box center [611, 515] width 252 height 43
paste input "619417"
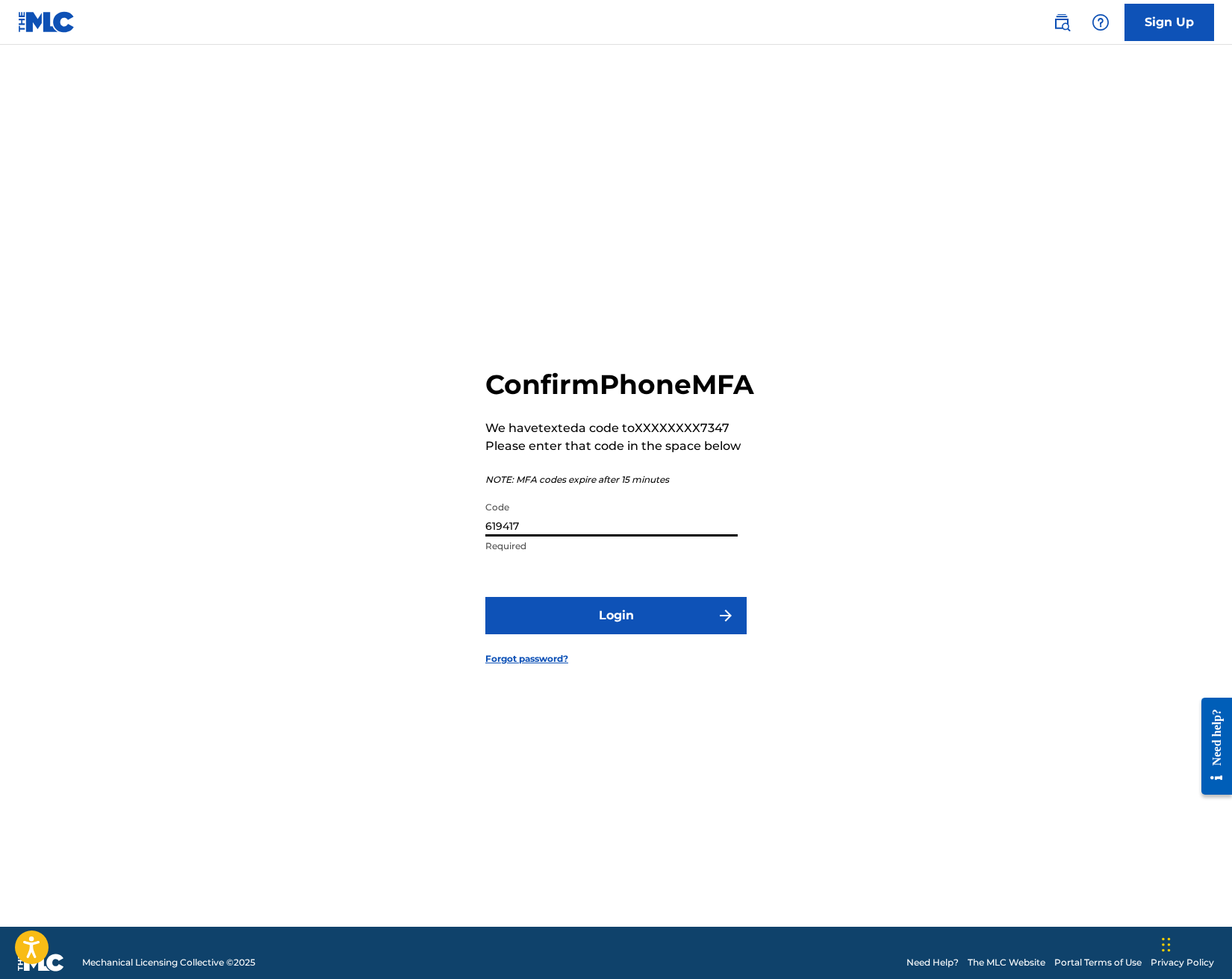
type input "619417"
click at [671, 626] on button "Login" at bounding box center [616, 615] width 261 height 38
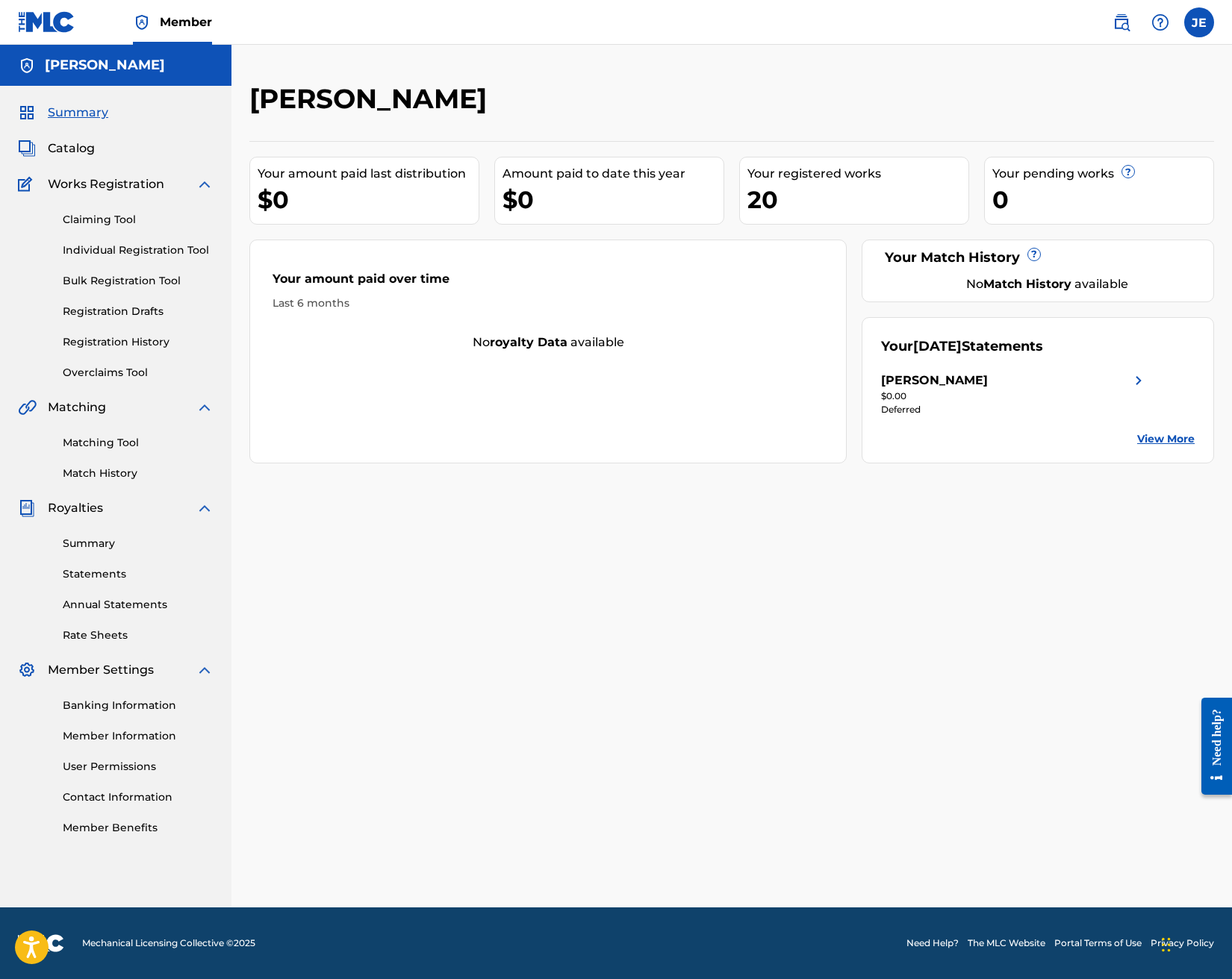
click at [729, 526] on div "[PERSON_NAME] Your amount paid last distribution $0 Amount paid to date this ye…" at bounding box center [731, 495] width 1000 height 826
click at [1204, 27] on label at bounding box center [1199, 23] width 30 height 30
click at [1199, 23] on input "JE [PERSON_NAME] [PERSON_NAME][EMAIL_ADDRESS][DOMAIN_NAME] Notification Prefere…" at bounding box center [1199, 23] width 0 height 0
click at [1061, 213] on p "Log out" at bounding box center [1054, 211] width 35 height 13
click at [1199, 23] on input "JE [PERSON_NAME] [PERSON_NAME][EMAIL_ADDRESS][DOMAIN_NAME] Notification Prefere…" at bounding box center [1199, 23] width 0 height 0
